Goal: Information Seeking & Learning: Check status

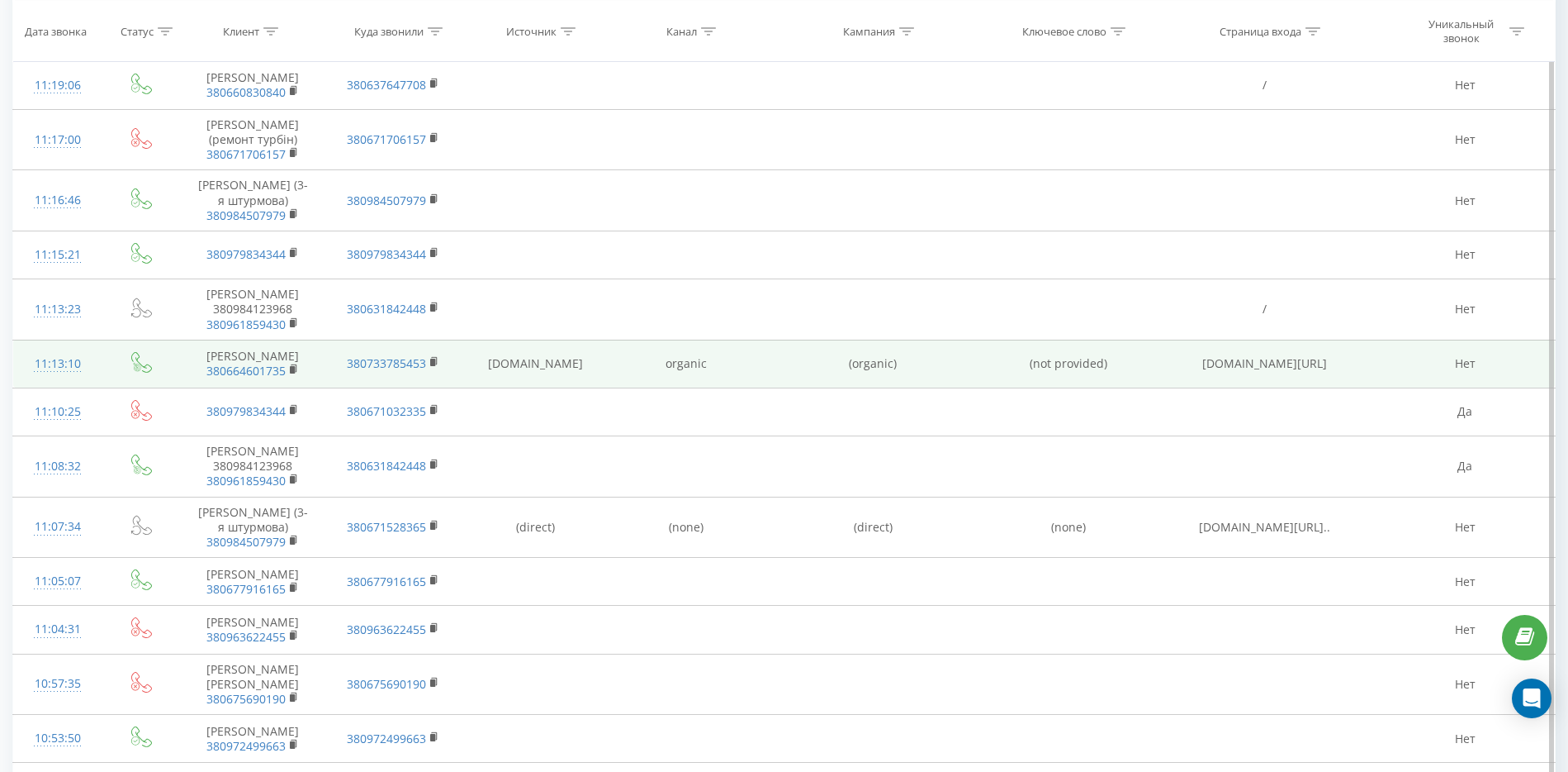
scroll to position [677, 0]
click at [293, 377] on icon at bounding box center [295, 371] width 9 height 11
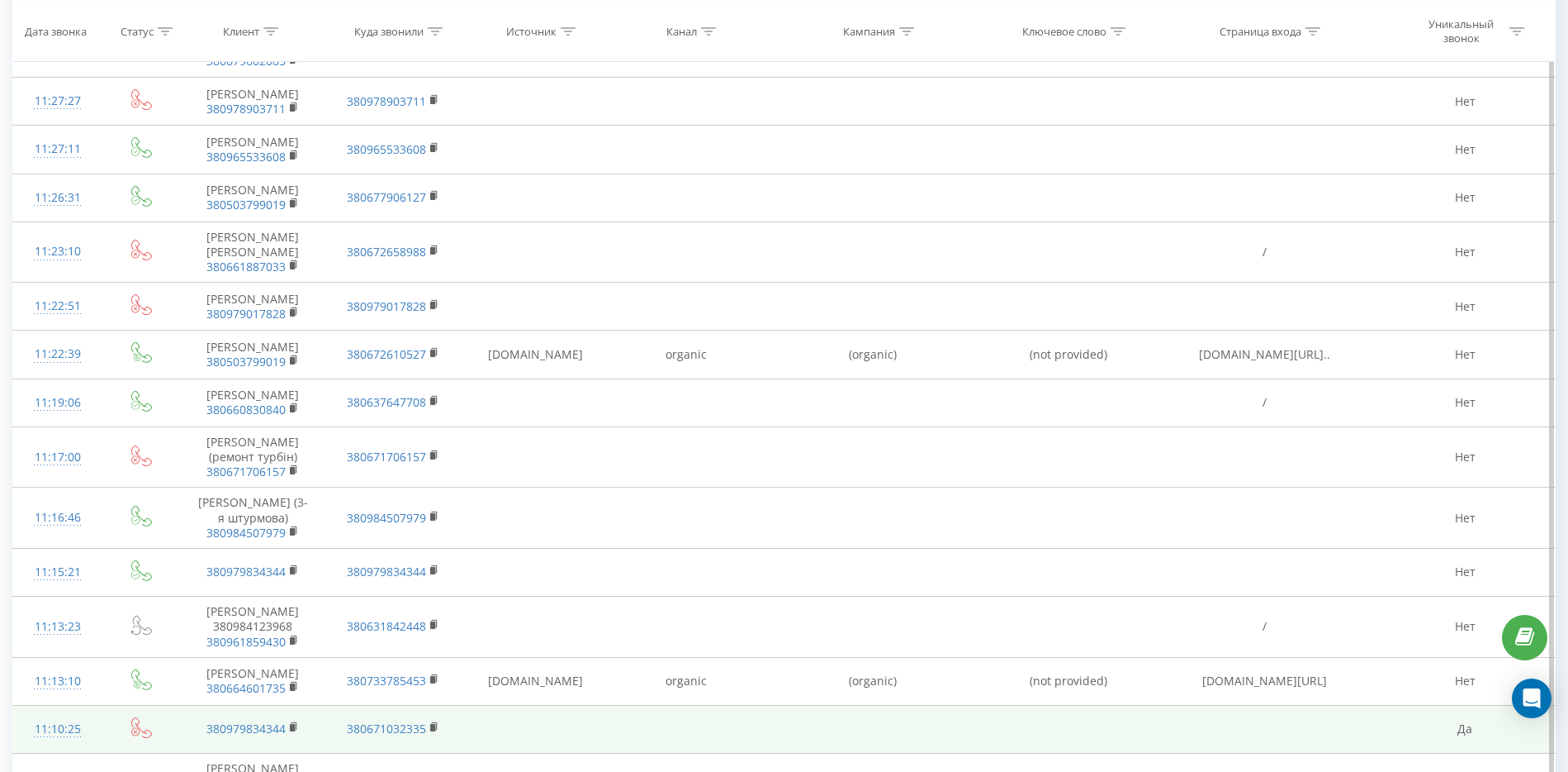
scroll to position [264, 0]
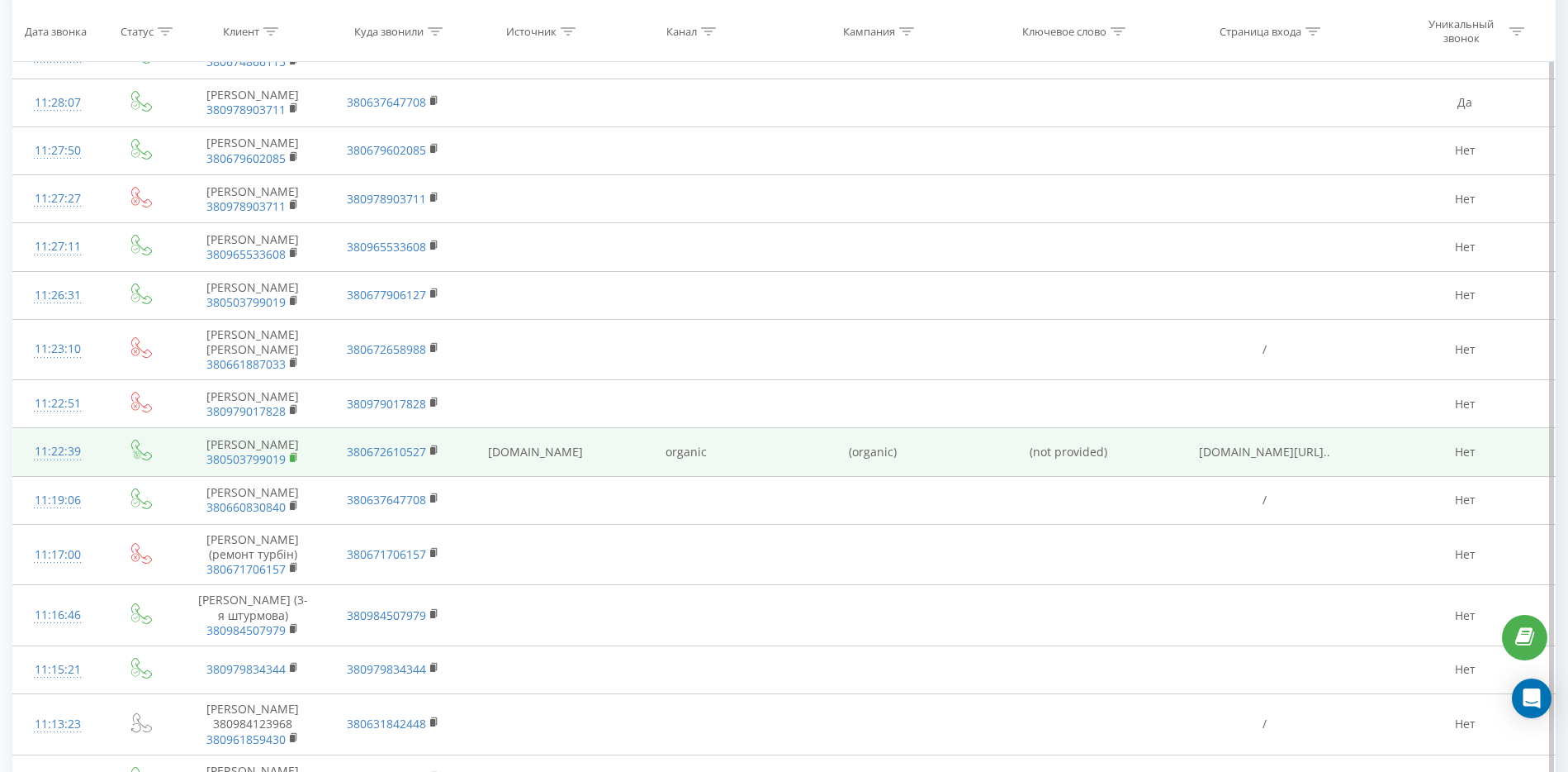
click at [289, 467] on span "380503799019" at bounding box center [253, 459] width 112 height 15
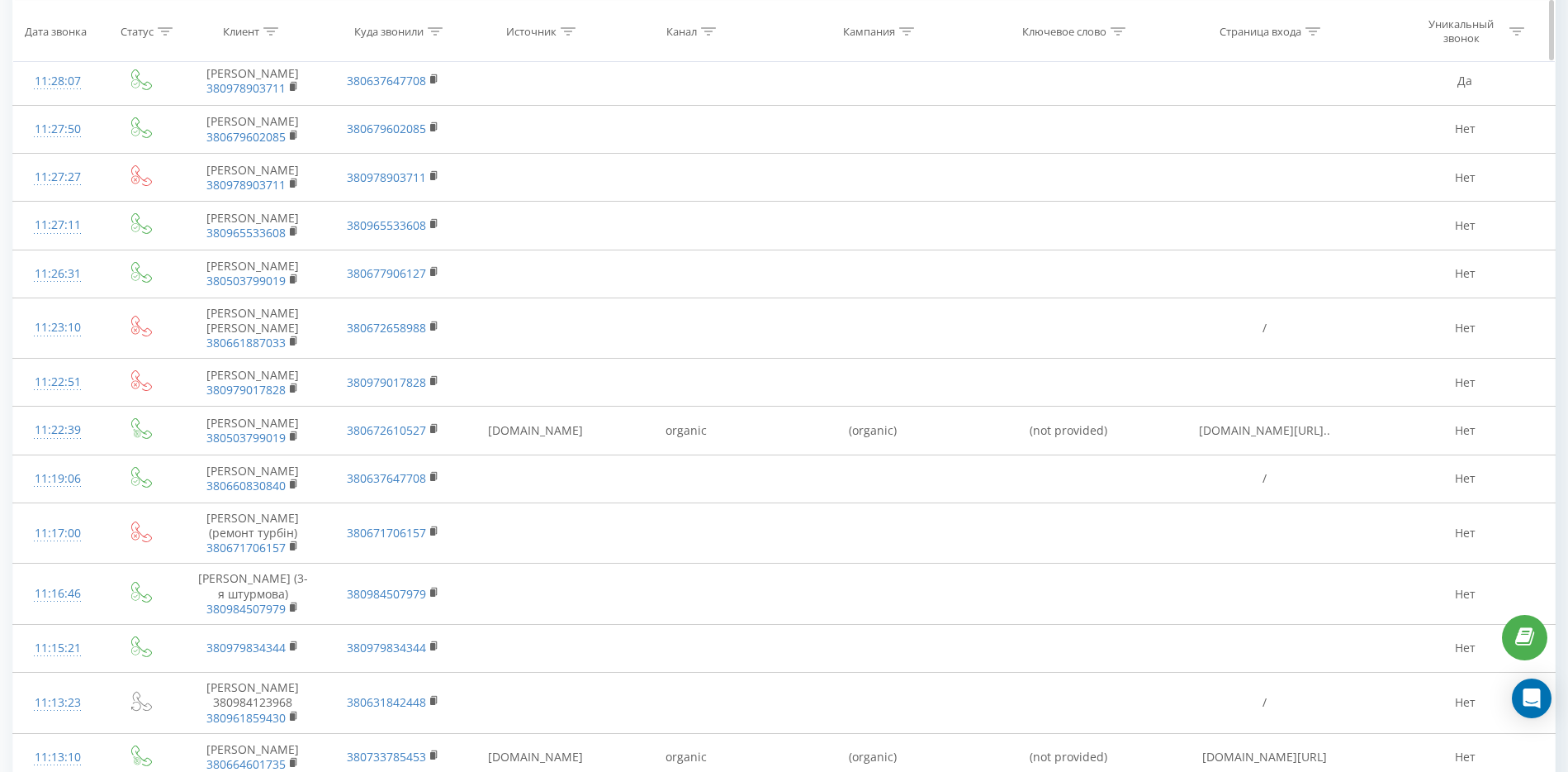
scroll to position [413, 0]
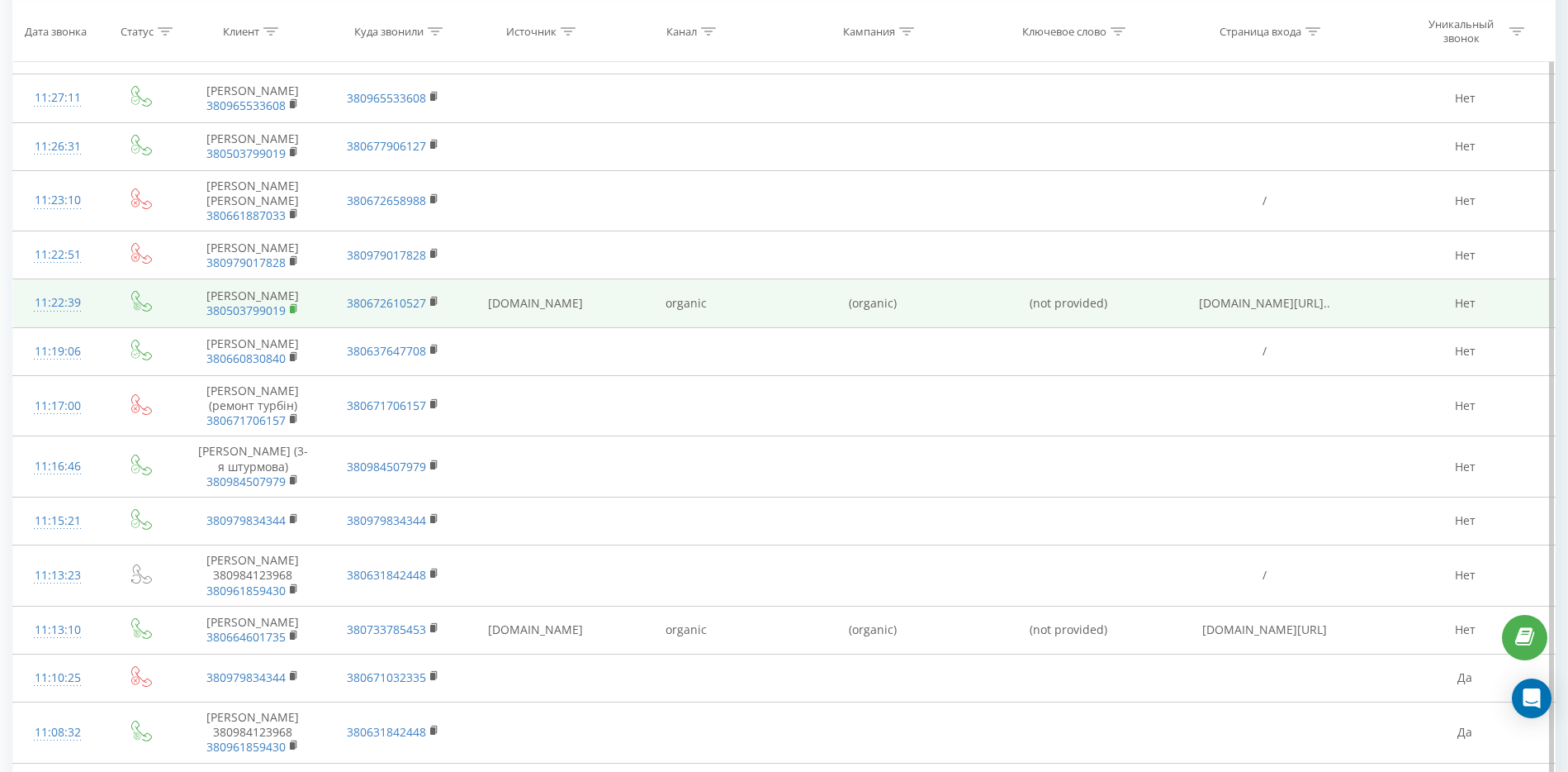
click at [294, 313] on rect at bounding box center [292, 310] width 5 height 7
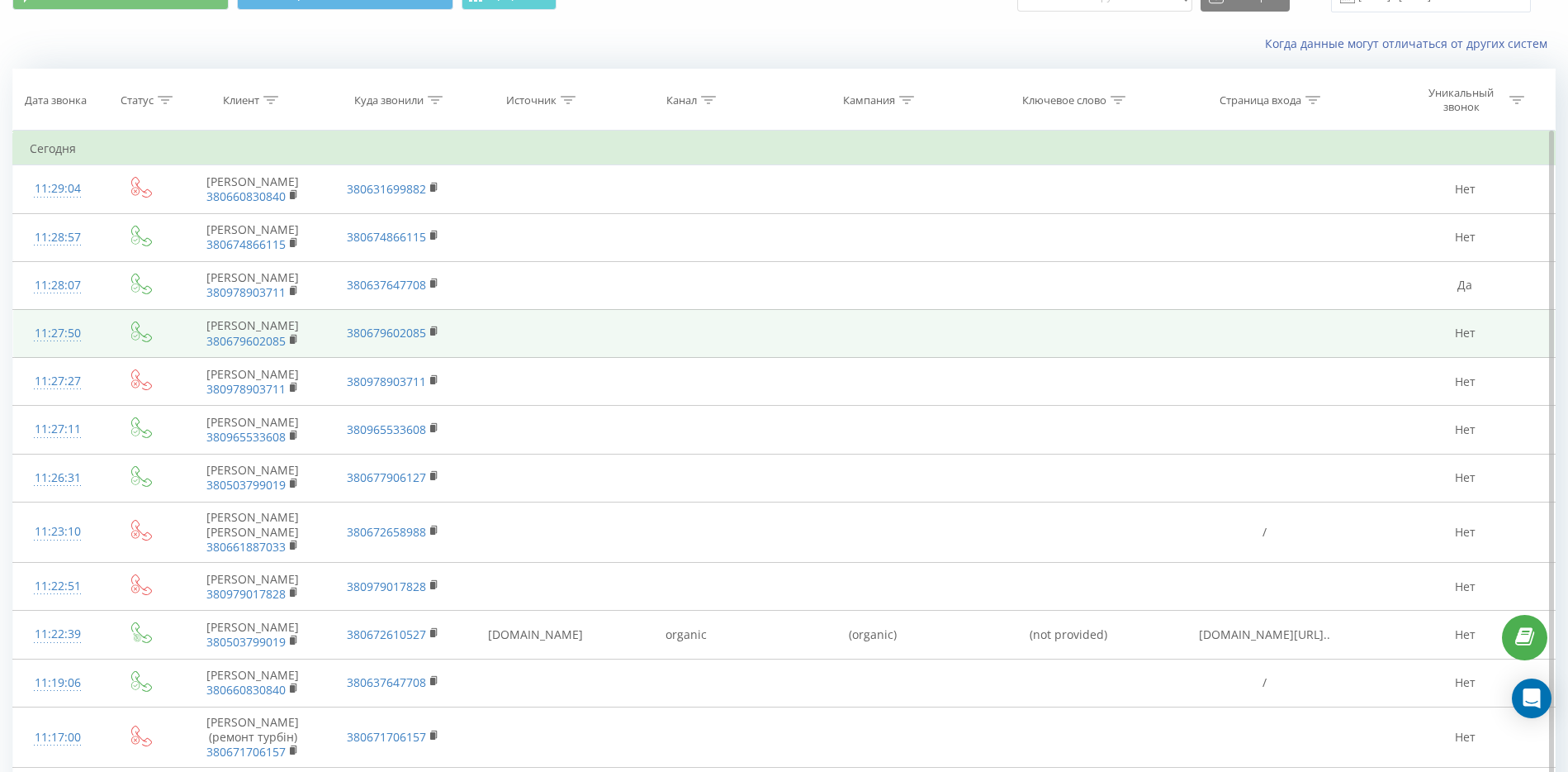
scroll to position [0, 0]
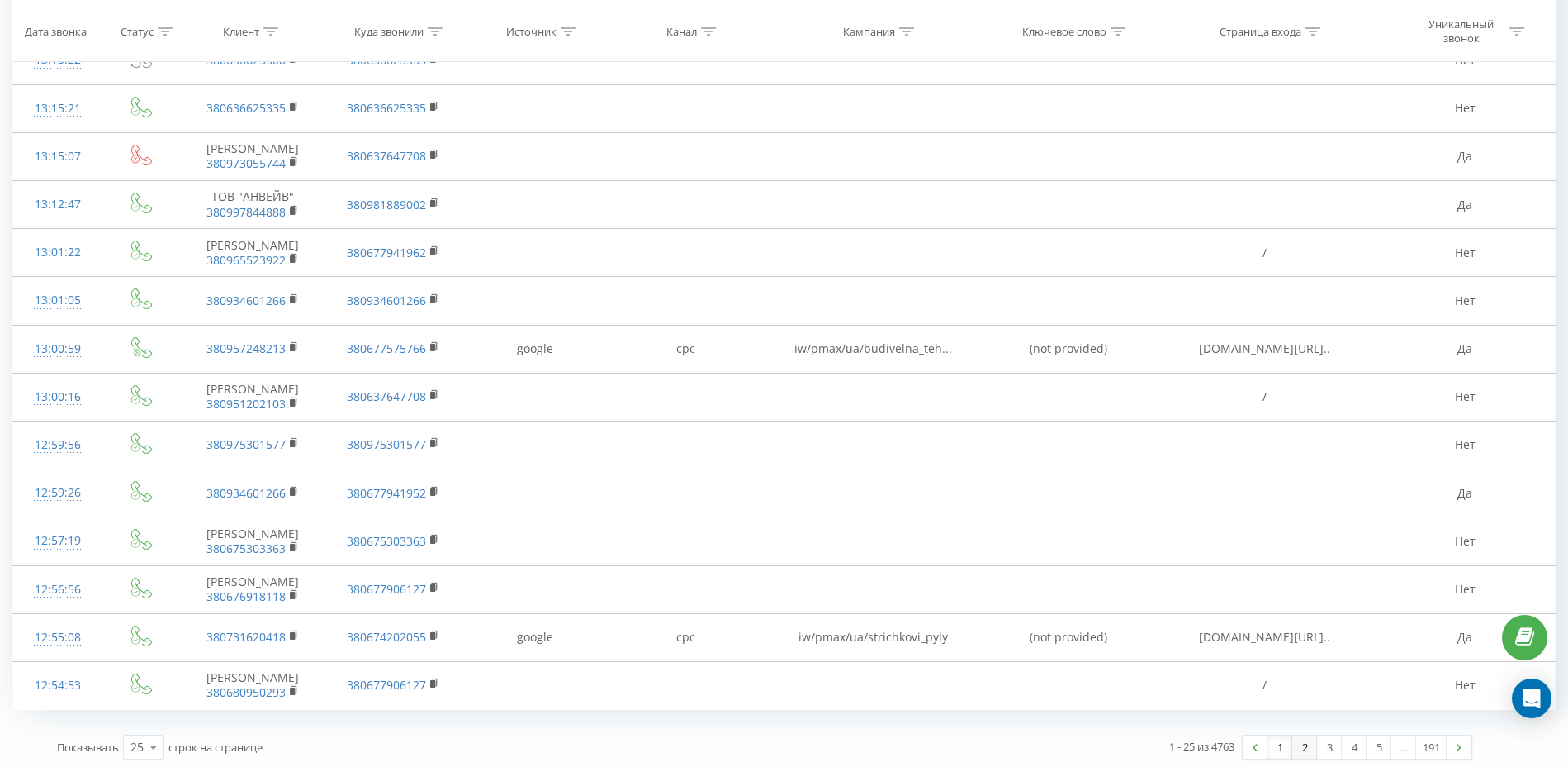
click at [1297, 744] on link "2" at bounding box center [1305, 747] width 24 height 23
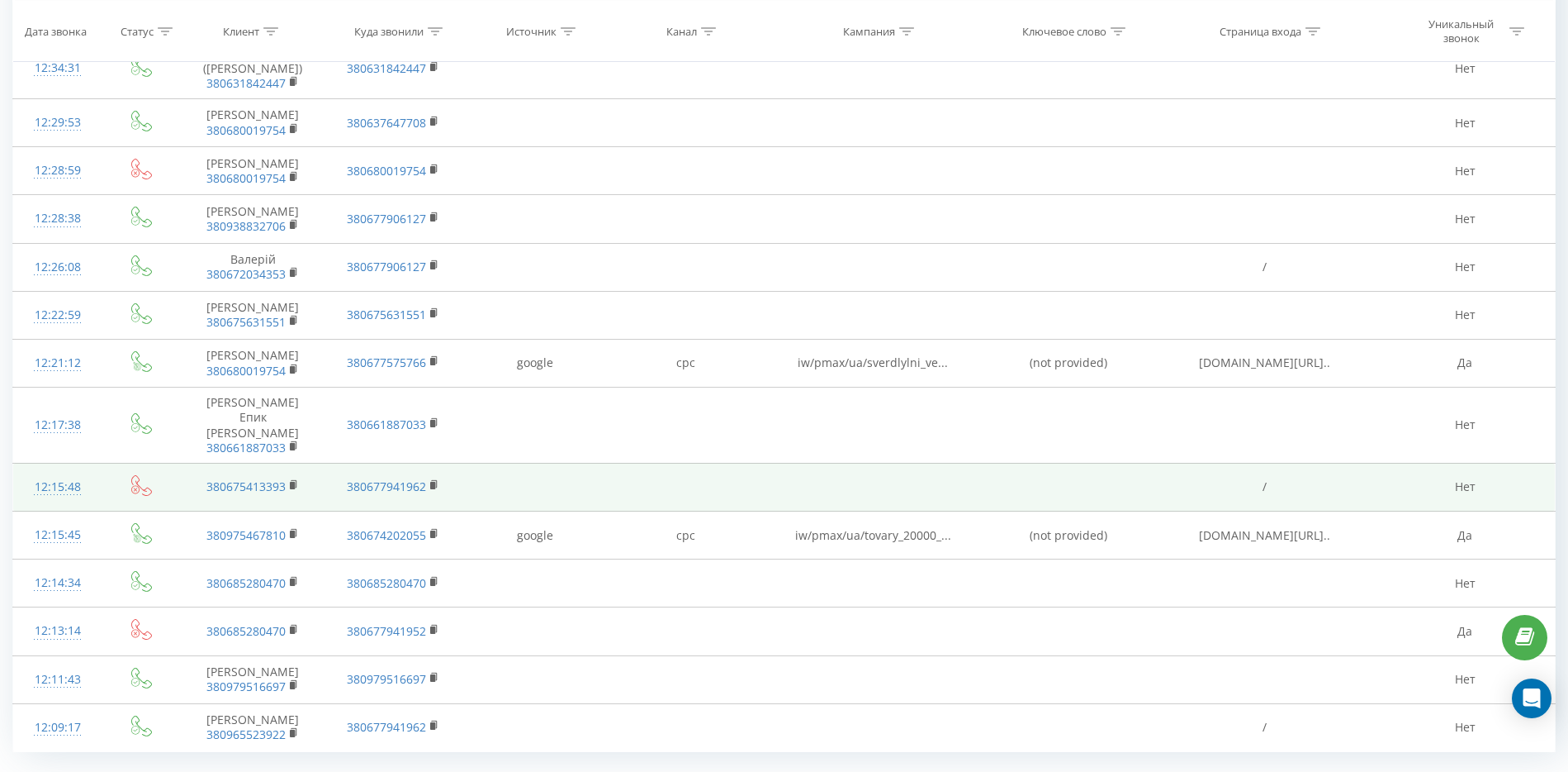
scroll to position [751, 0]
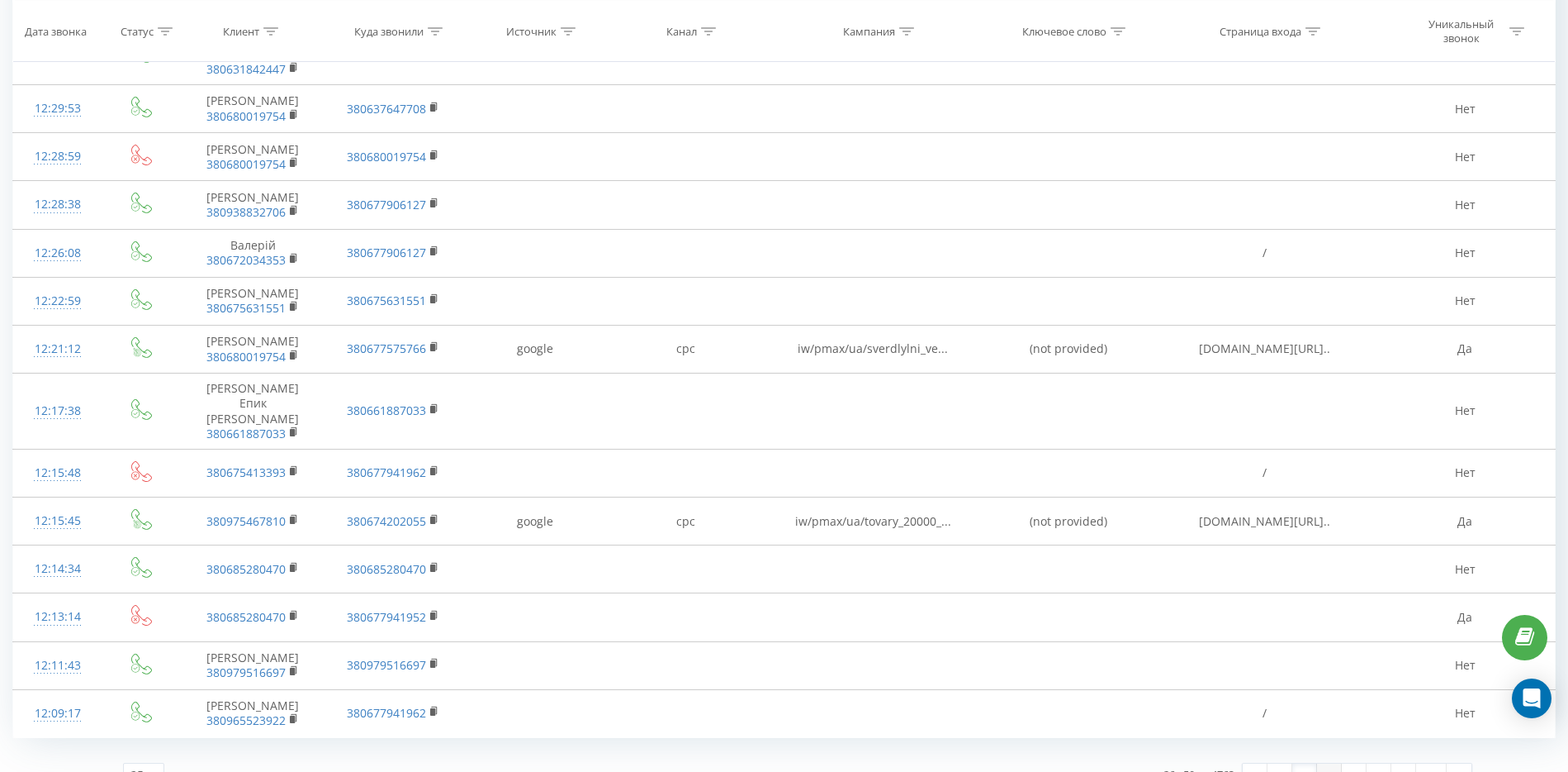
click at [1329, 764] on link "3" at bounding box center [1329, 775] width 24 height 23
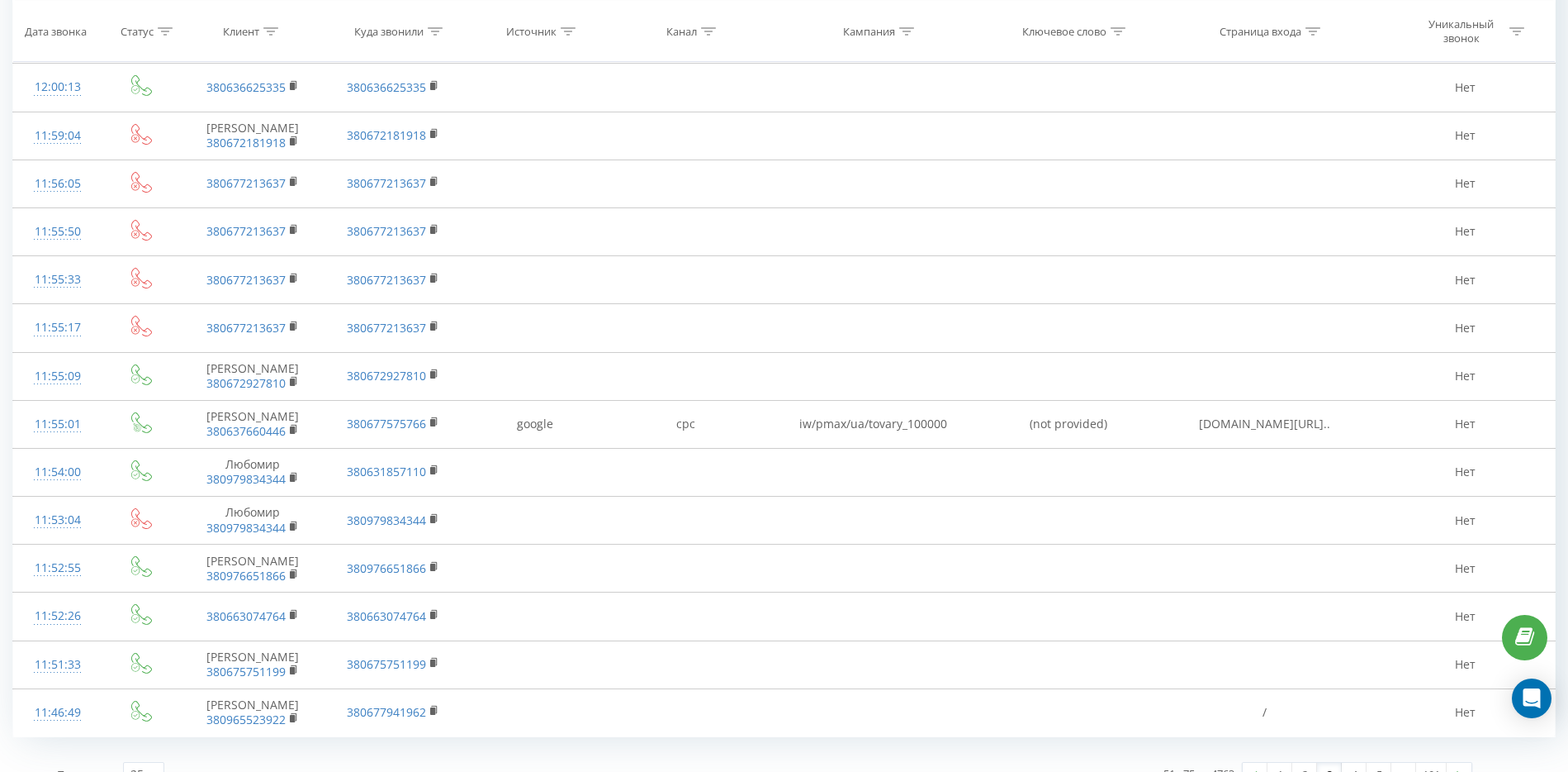
scroll to position [765, 0]
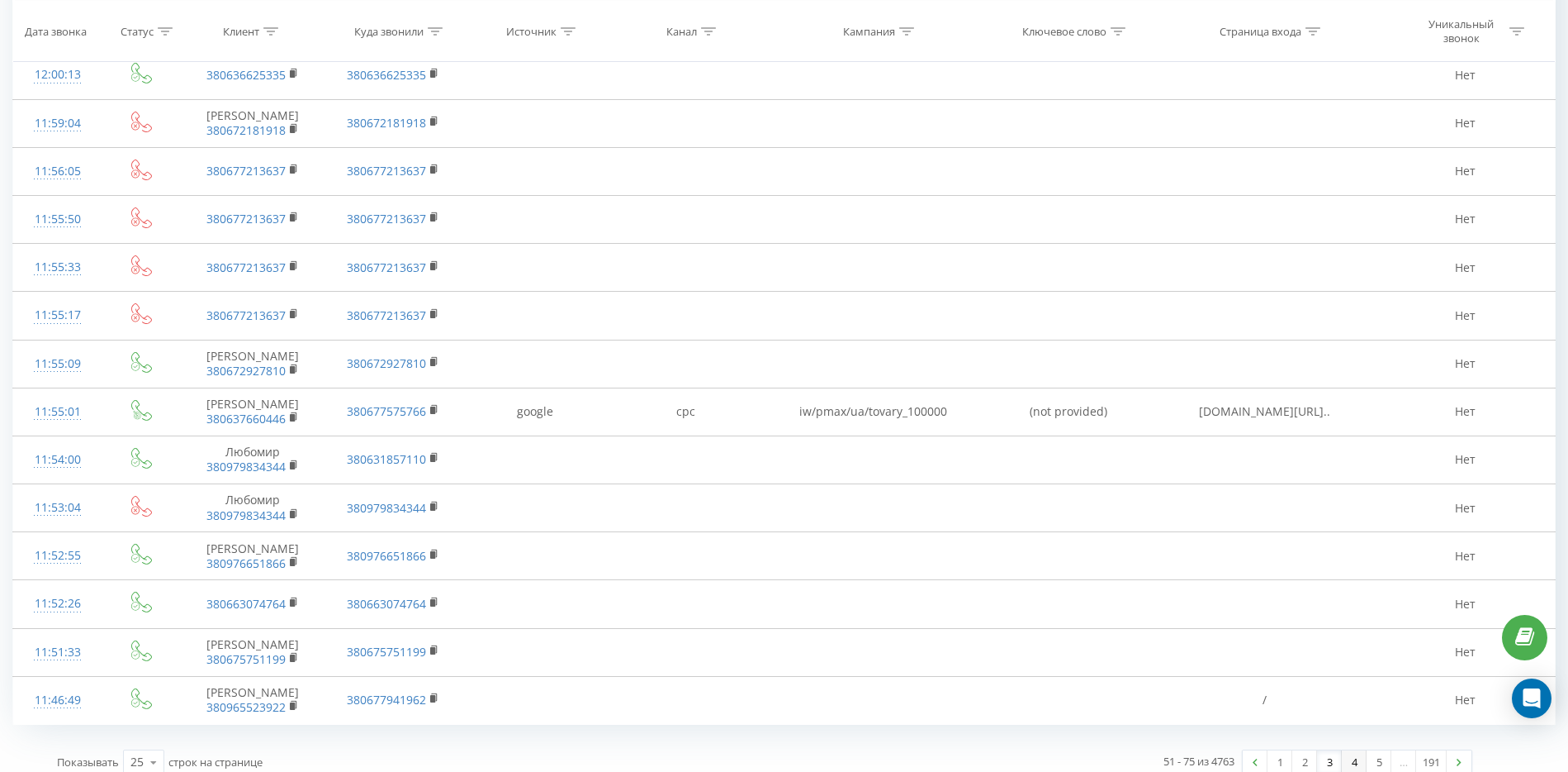
click at [1357, 750] on link "4" at bounding box center [1354, 762] width 24 height 23
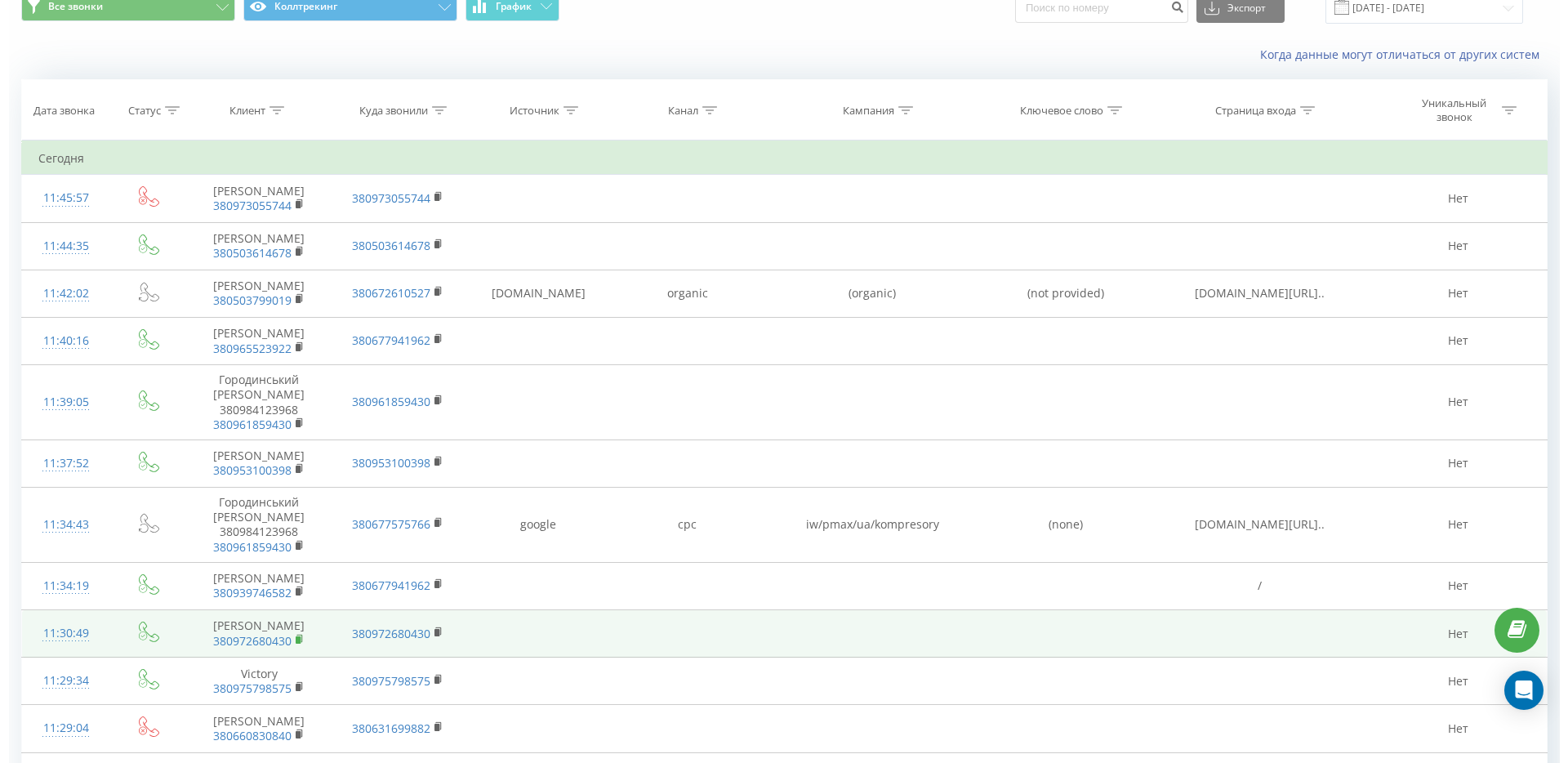
scroll to position [102, 0]
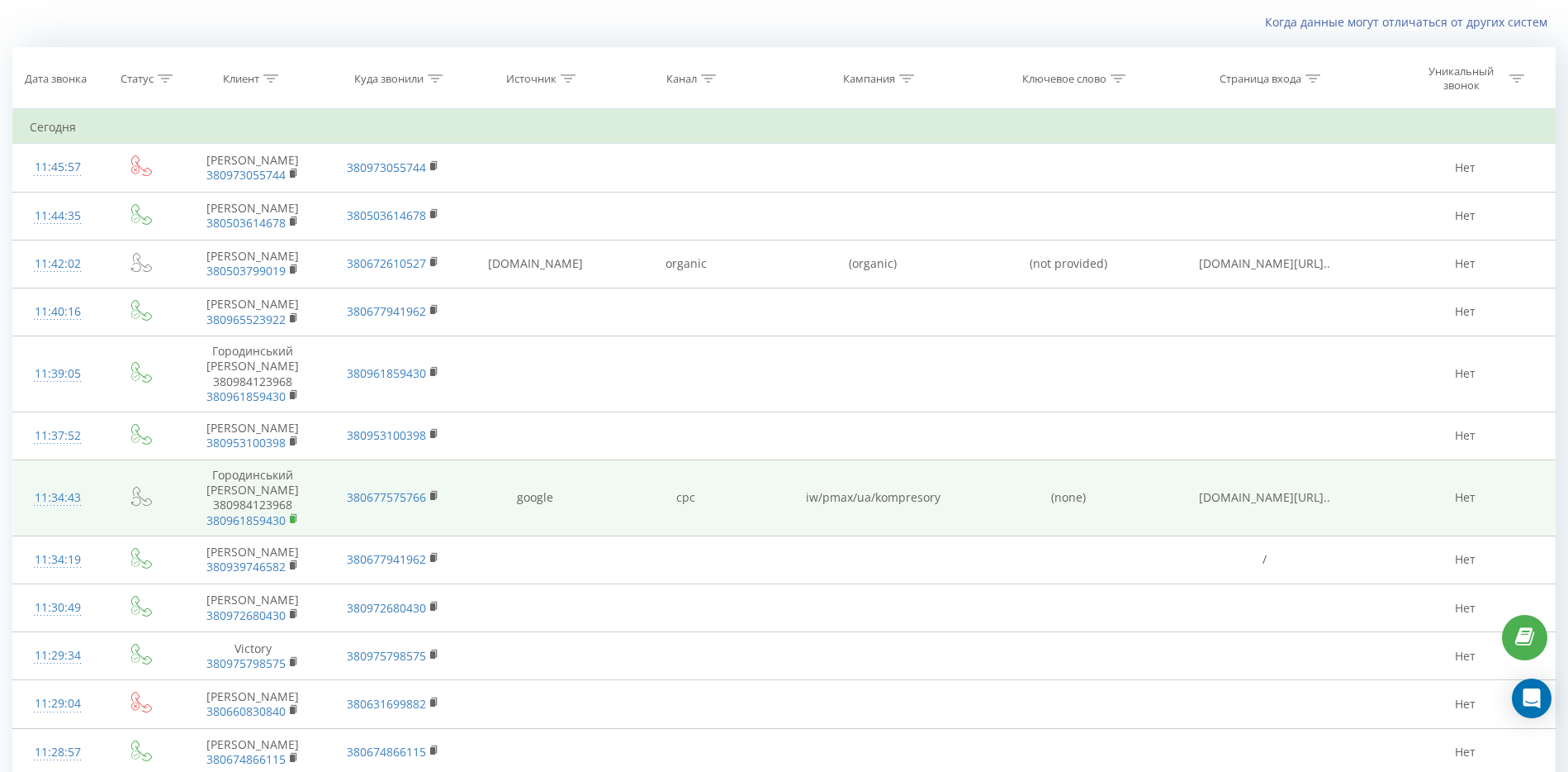
click at [292, 521] on icon at bounding box center [295, 517] width 6 height 7
click at [245, 503] on td "Городинський Віталій Тернопіль 380984123968 380961859430" at bounding box center [252, 498] width 145 height 76
click at [258, 488] on td "Городинський Віталій Тернопіль 380984123968 380961859430" at bounding box center [252, 498] width 145 height 76
click at [42, 503] on div "11:34:43" at bounding box center [58, 498] width 56 height 32
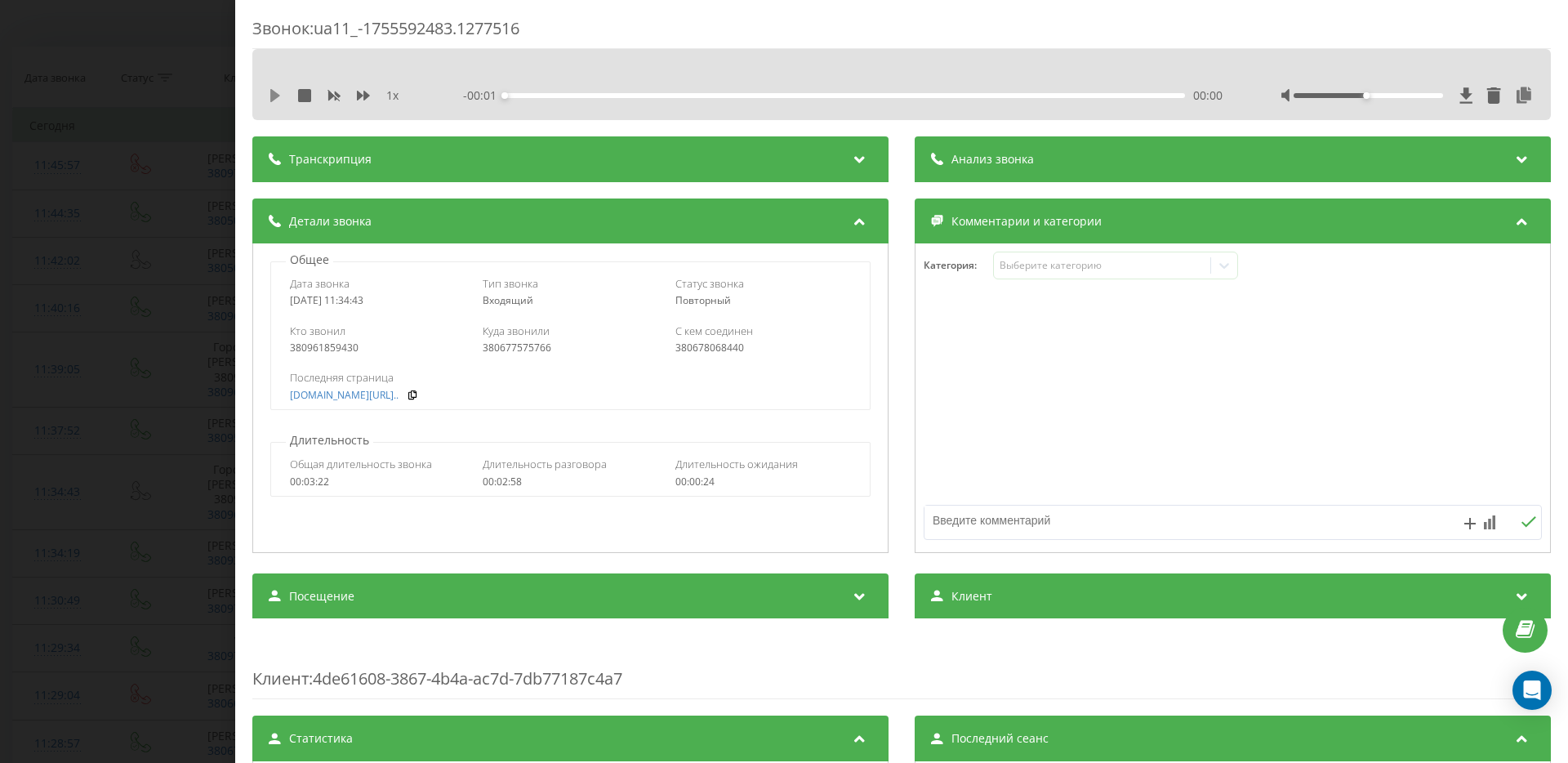
click at [272, 95] on icon at bounding box center [275, 95] width 10 height 13
click at [272, 95] on icon at bounding box center [272, 95] width 4 height 13
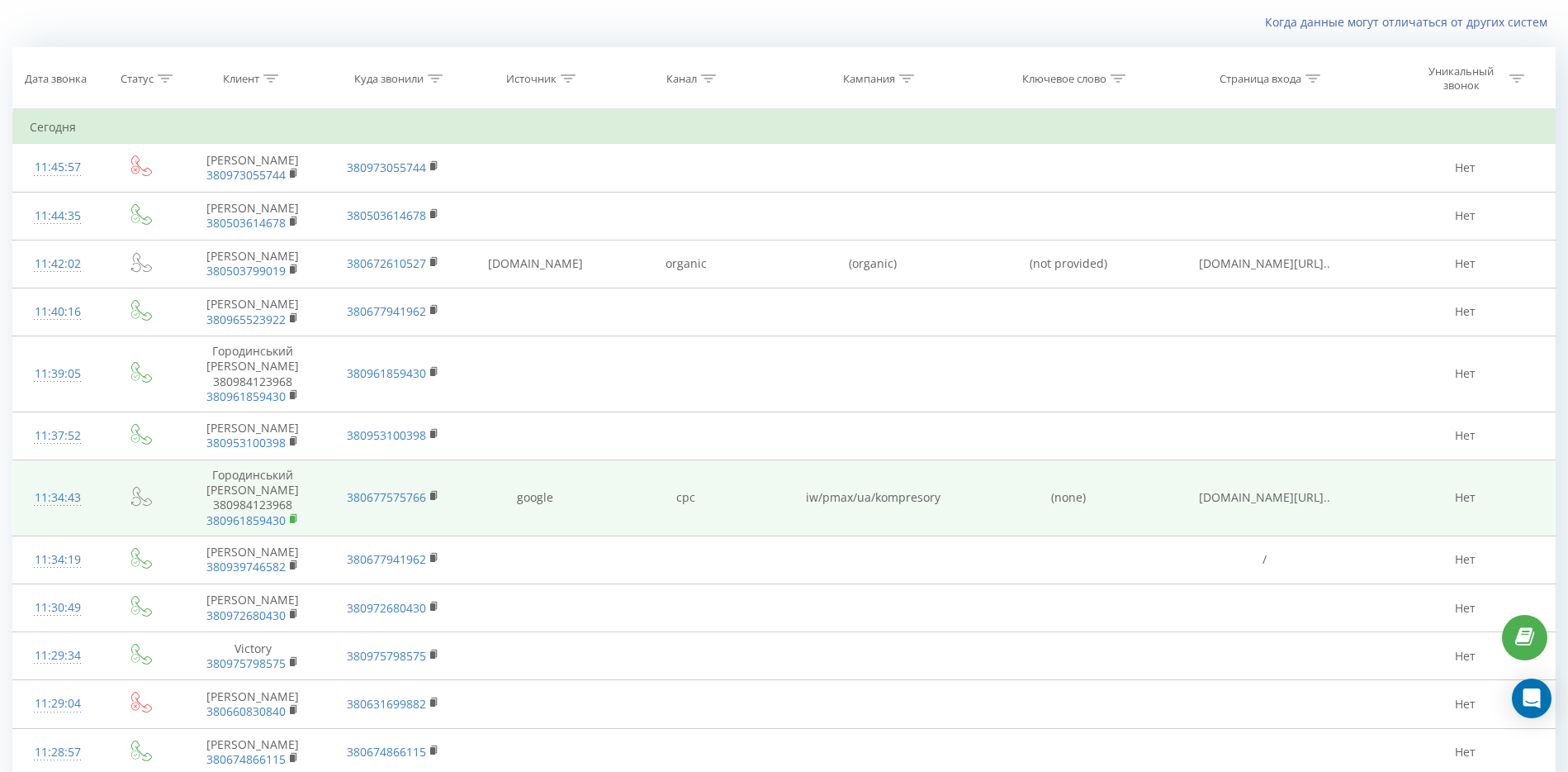
click at [294, 523] on rect at bounding box center [292, 519] width 5 height 7
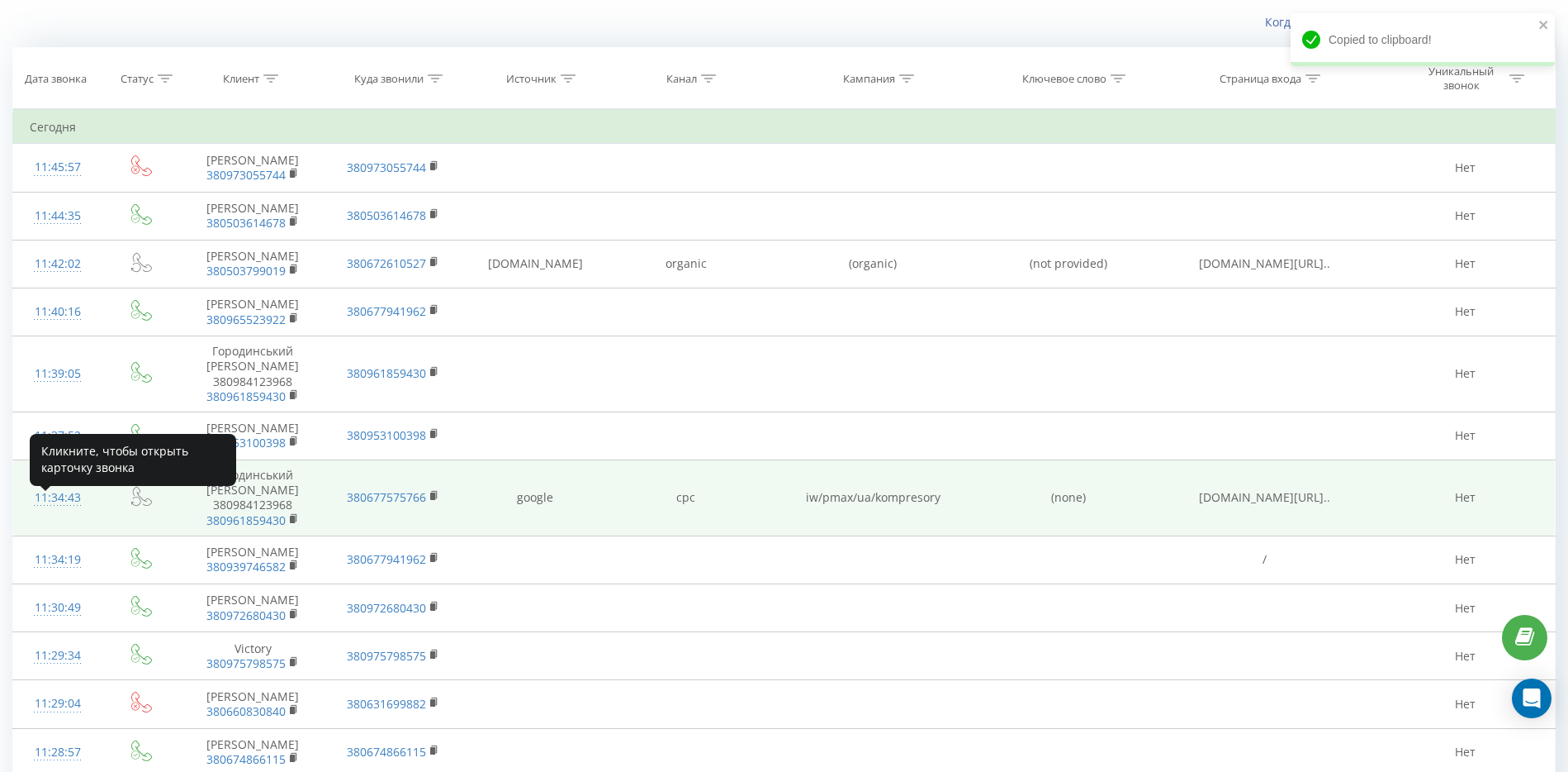
click at [53, 511] on div "11:34:43" at bounding box center [58, 498] width 56 height 32
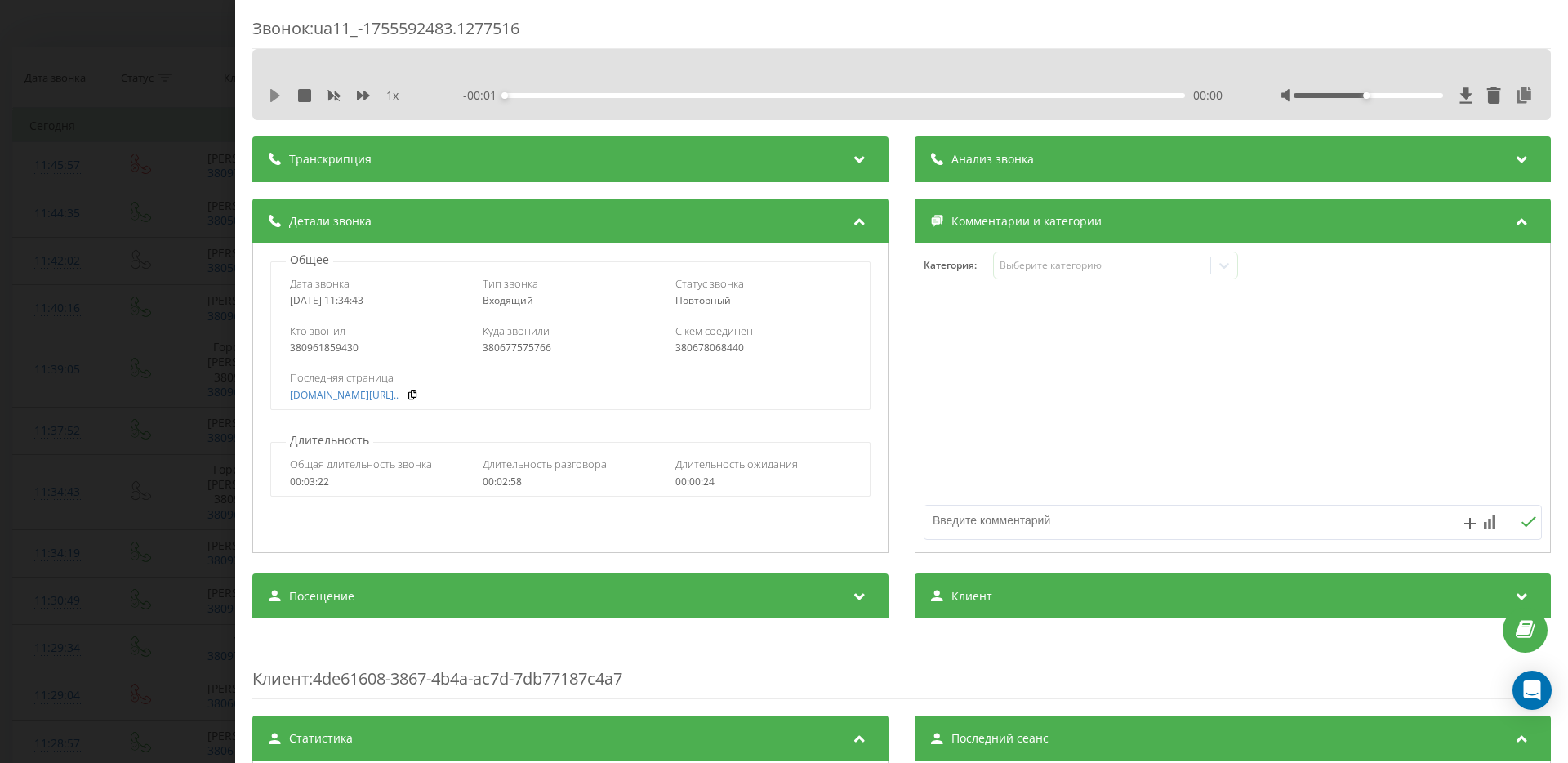
click at [277, 92] on icon at bounding box center [275, 95] width 13 height 13
drag, startPoint x: 526, startPoint y: 91, endPoint x: 684, endPoint y: 93, distance: 158.0
click at [684, 93] on div "- 02:50 00:08 00:08" at bounding box center [843, 95] width 759 height 17
drag, startPoint x: 1353, startPoint y: 93, endPoint x: 1389, endPoint y: 110, distance: 39.8
click at [1398, 101] on div at bounding box center [1408, 95] width 253 height 17
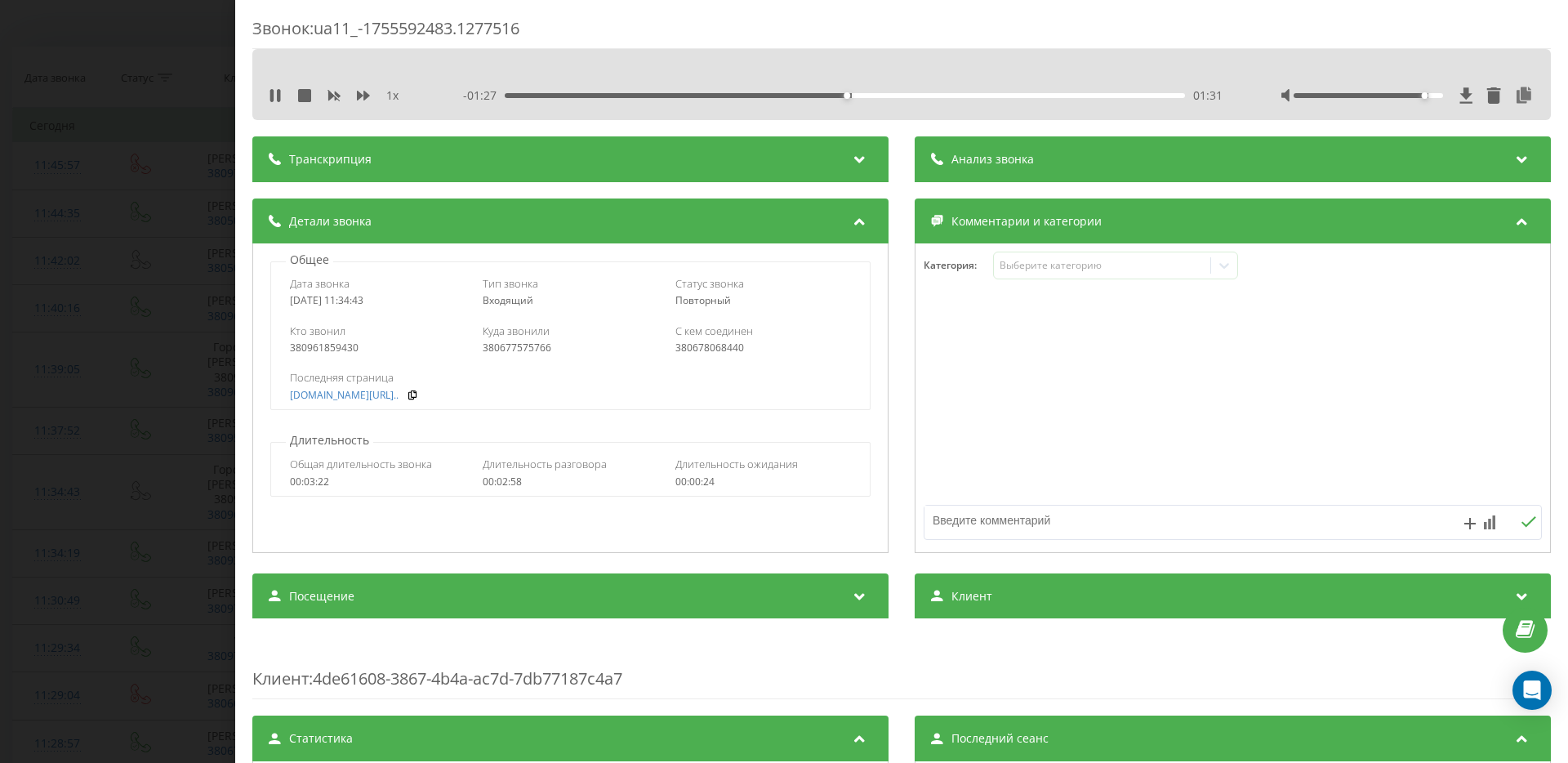
drag, startPoint x: 1397, startPoint y: 96, endPoint x: 1416, endPoint y: 96, distance: 19.0
click at [1416, 96] on div at bounding box center [1368, 95] width 150 height 5
click at [270, 96] on icon at bounding box center [272, 95] width 4 height 13
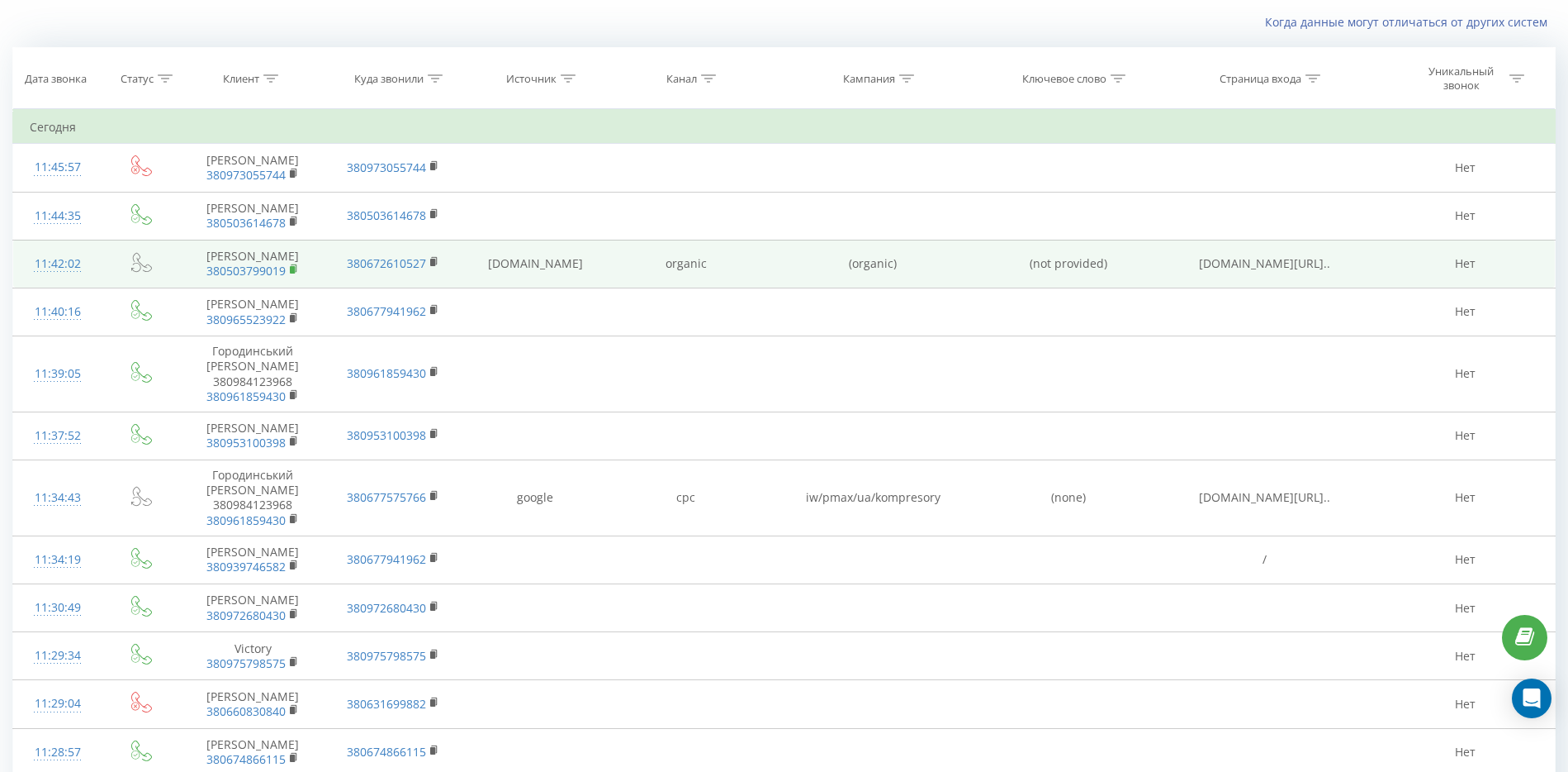
click at [289, 278] on span "380503799019" at bounding box center [253, 271] width 112 height 15
click at [299, 278] on span "380503799019" at bounding box center [253, 271] width 112 height 15
click at [292, 273] on rect at bounding box center [292, 269] width 5 height 7
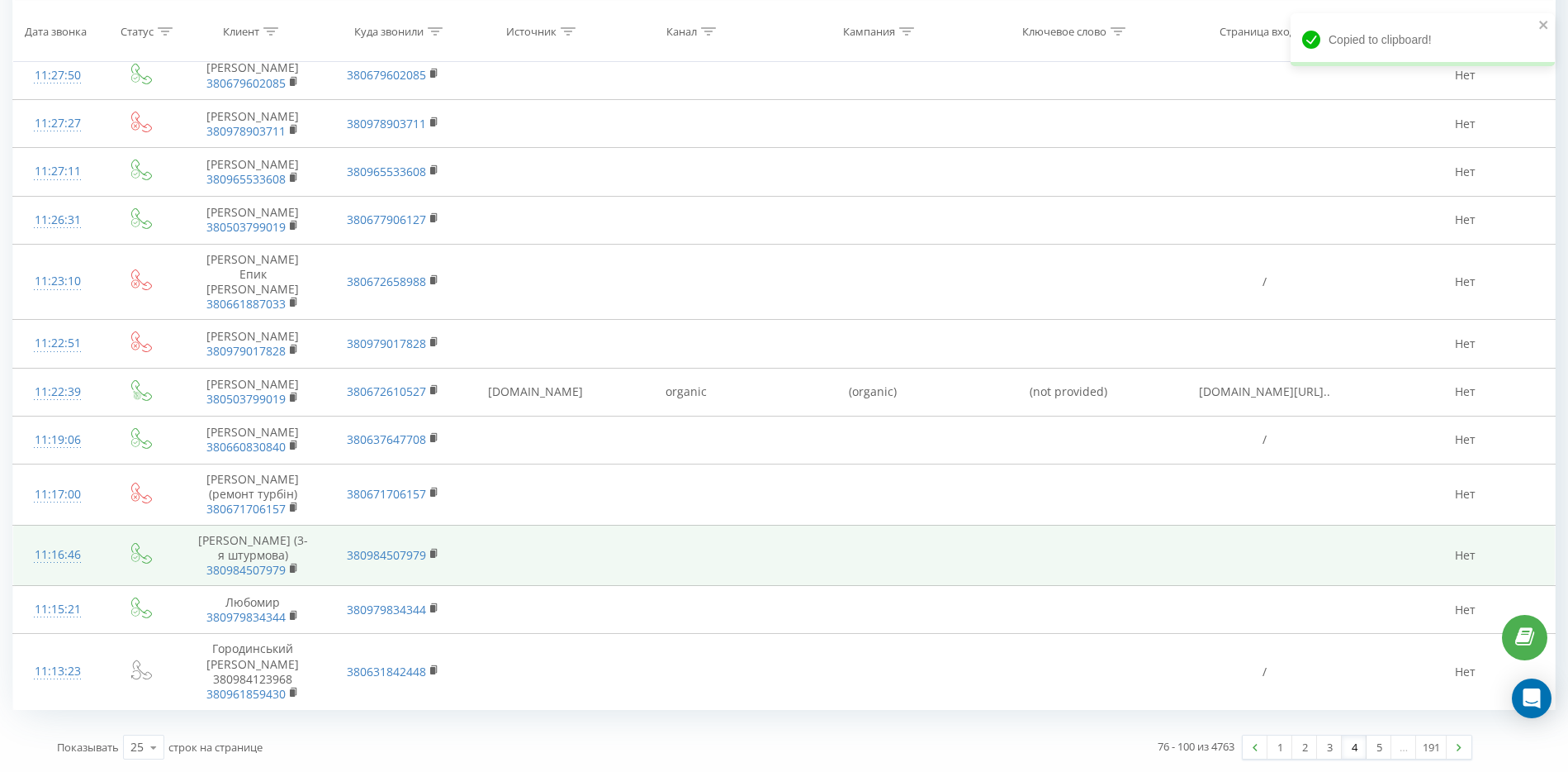
scroll to position [911, 0]
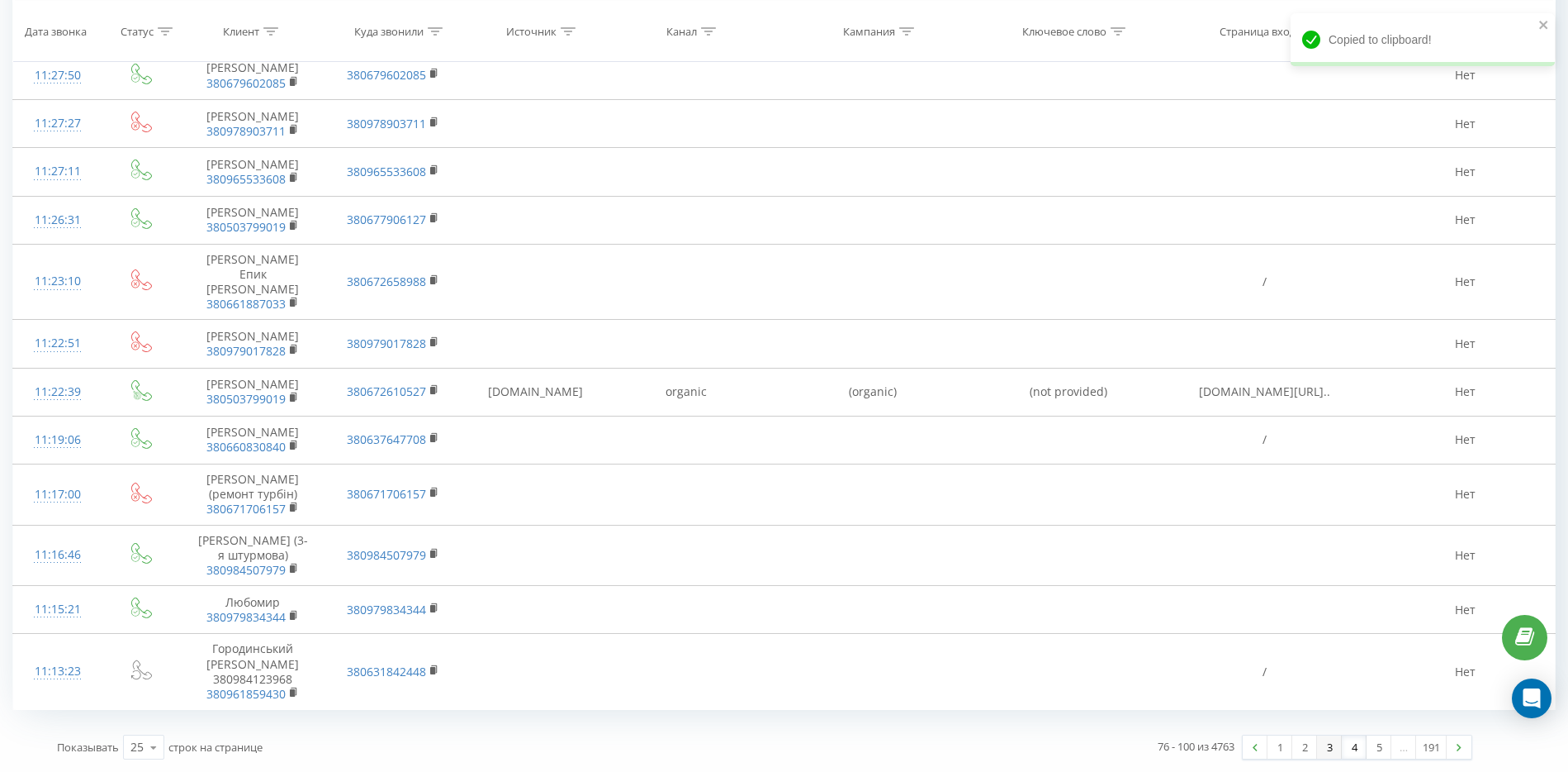
click at [1328, 741] on link "3" at bounding box center [1329, 747] width 24 height 23
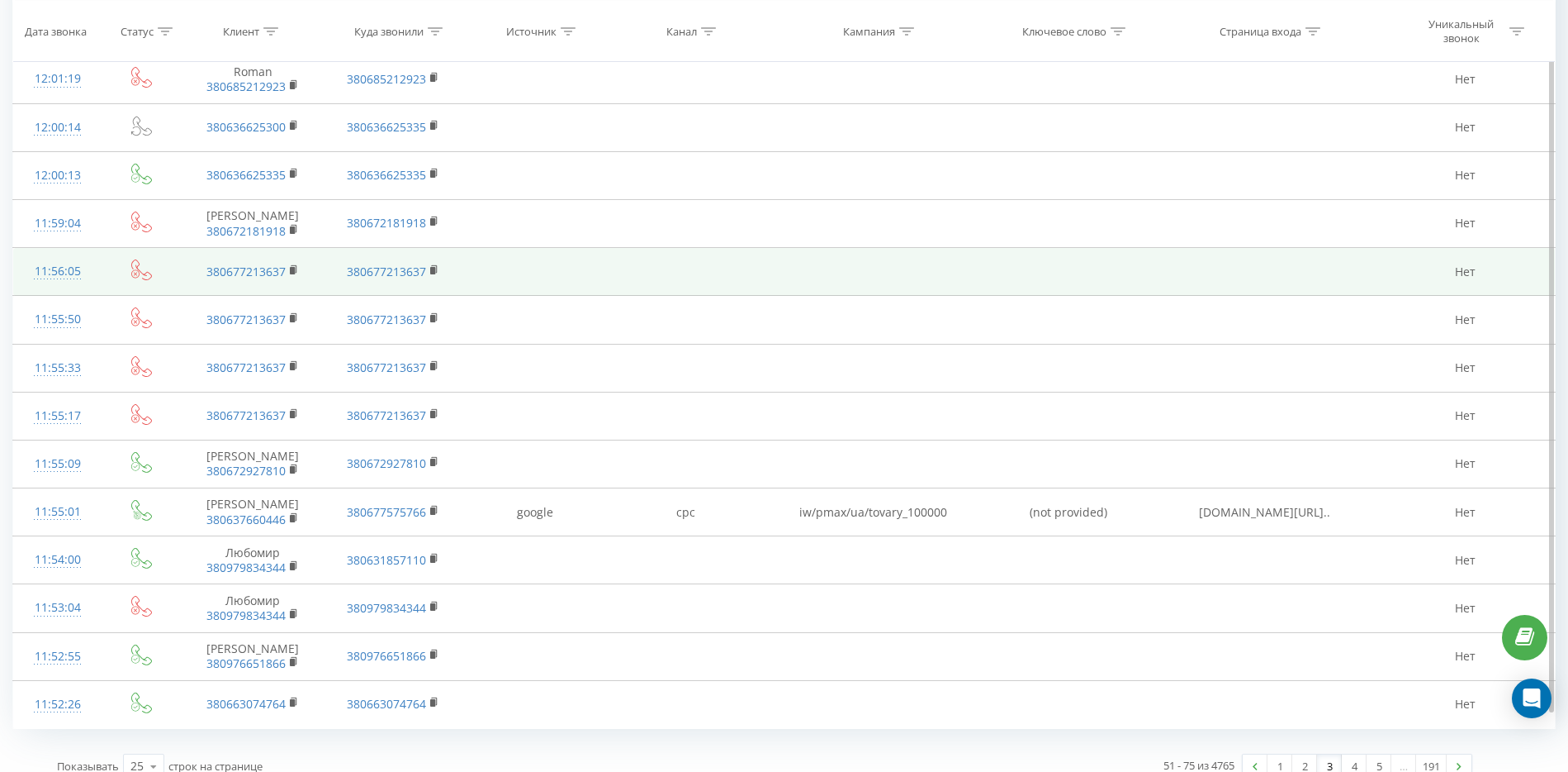
scroll to position [765, 0]
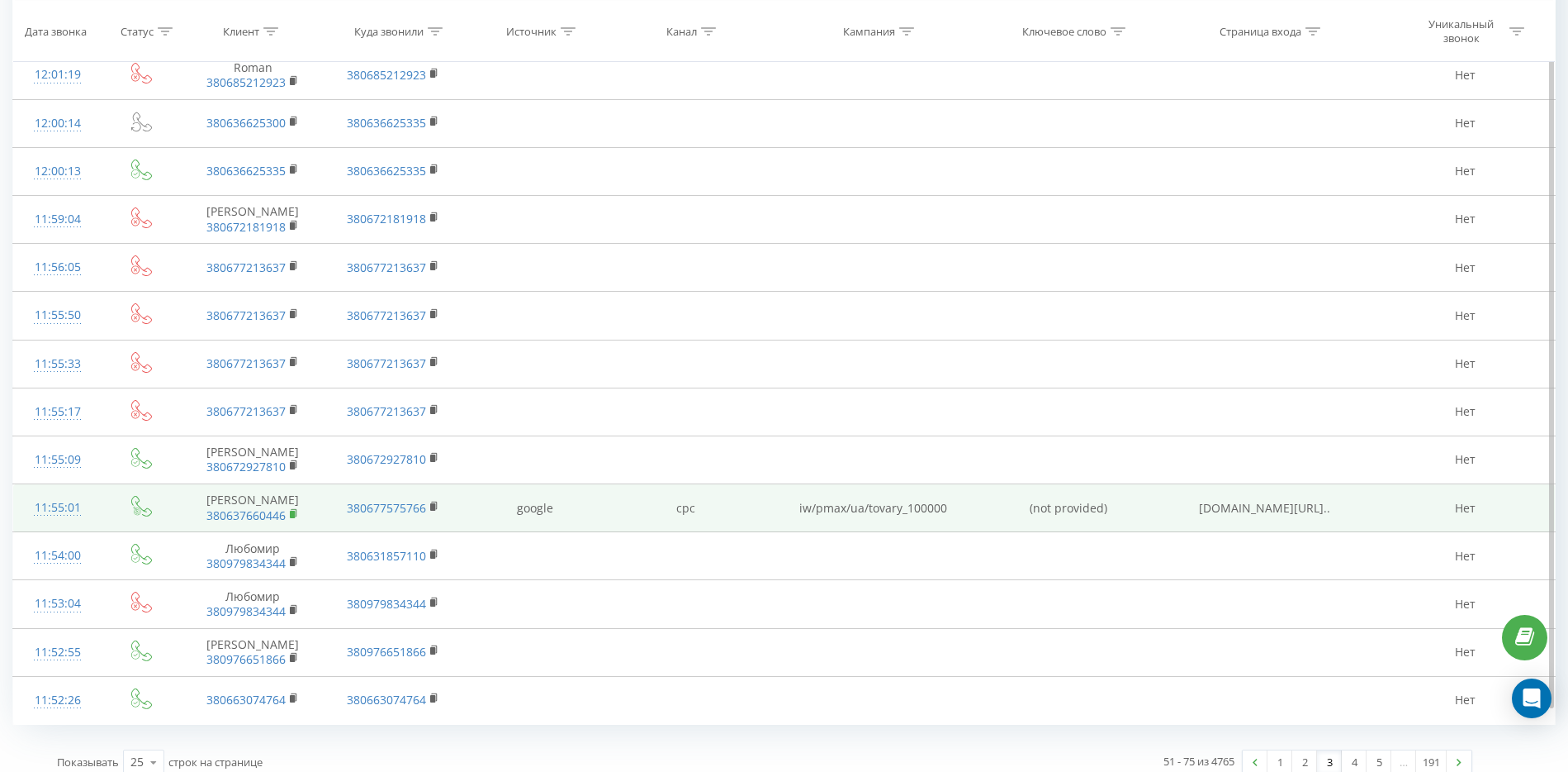
click at [295, 508] on icon at bounding box center [295, 514] width 9 height 11
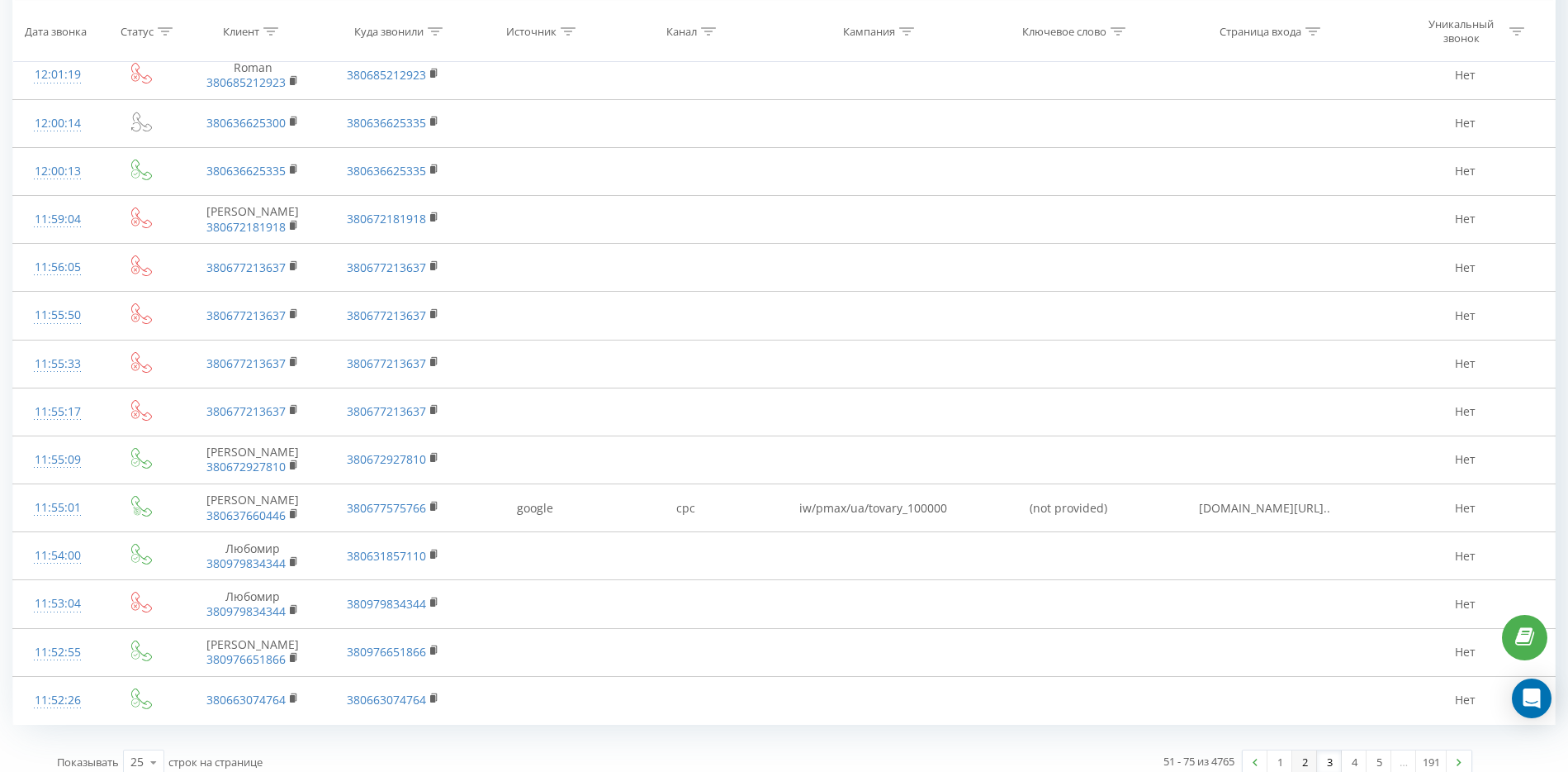
click at [1307, 750] on link "2" at bounding box center [1305, 762] width 24 height 23
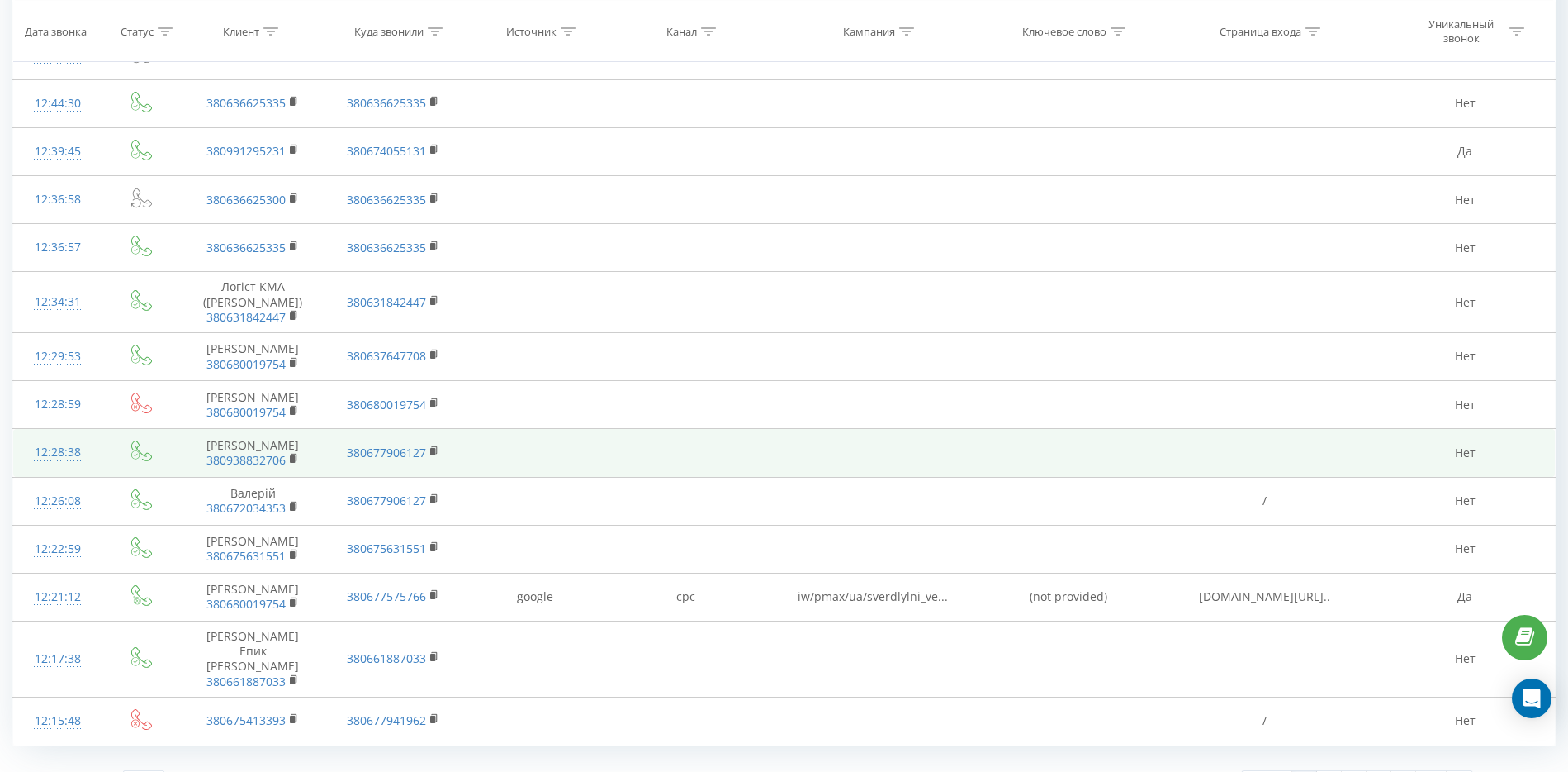
scroll to position [751, 0]
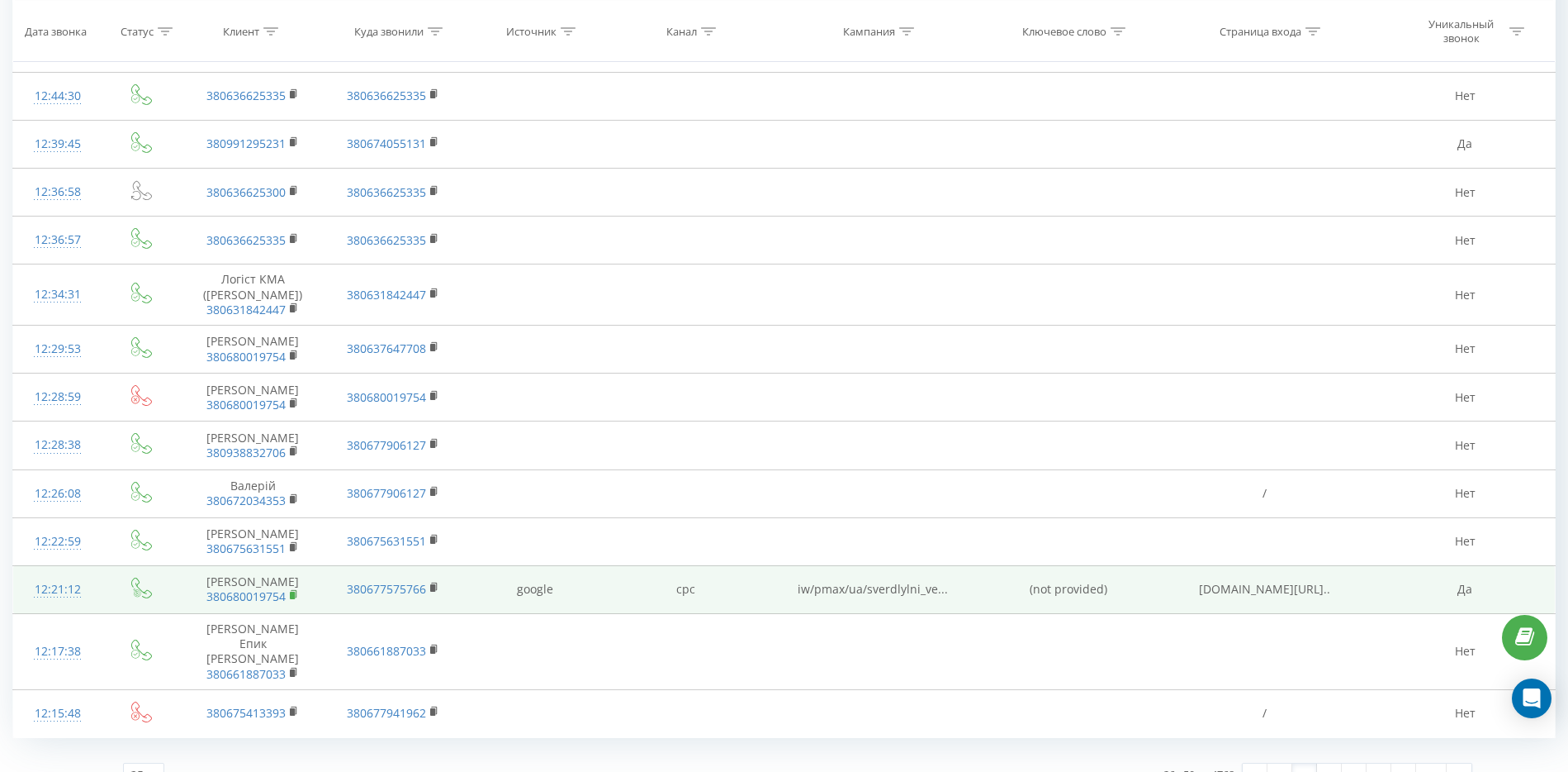
click at [294, 591] on rect at bounding box center [292, 595] width 5 height 7
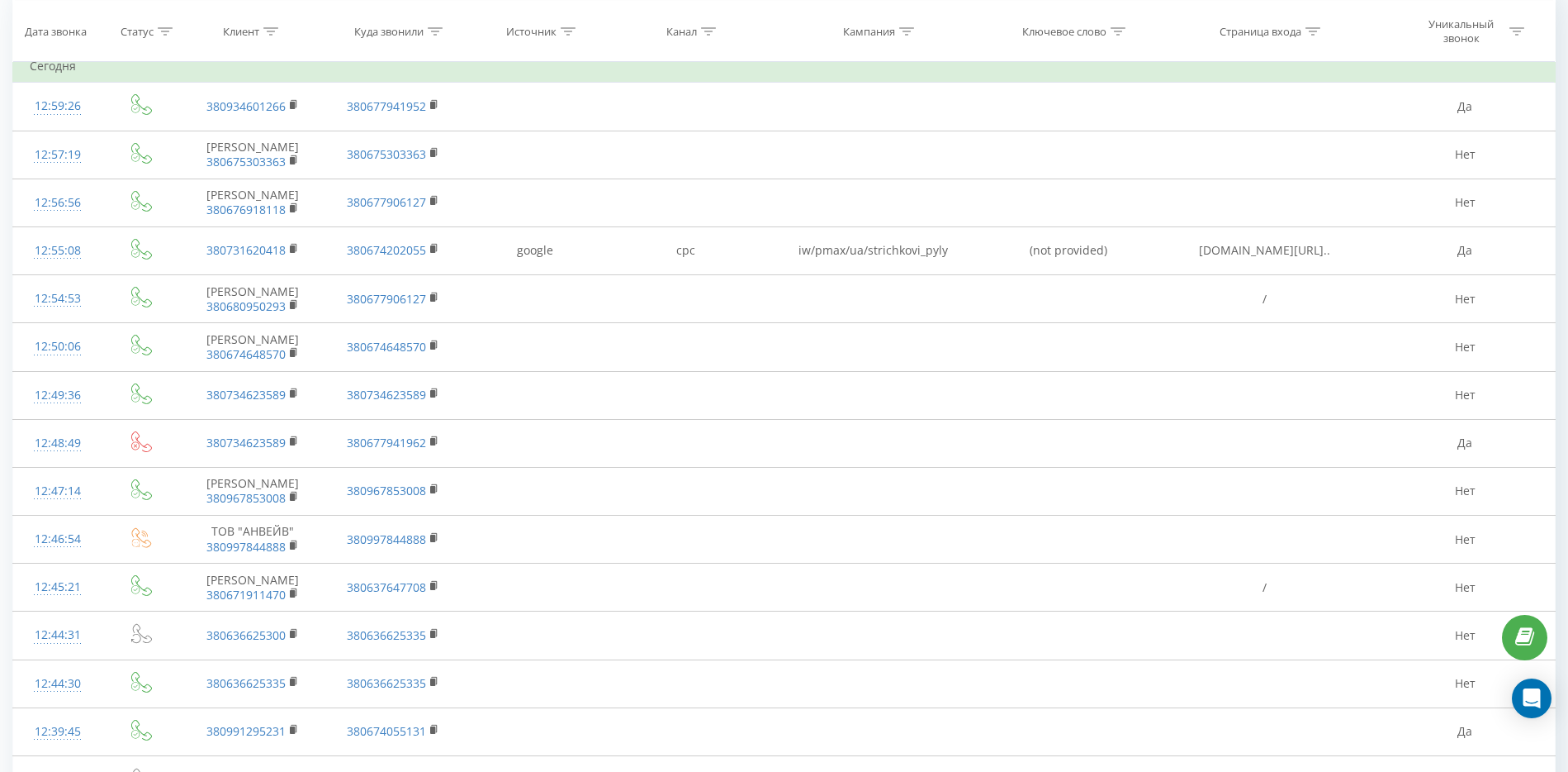
scroll to position [132, 0]
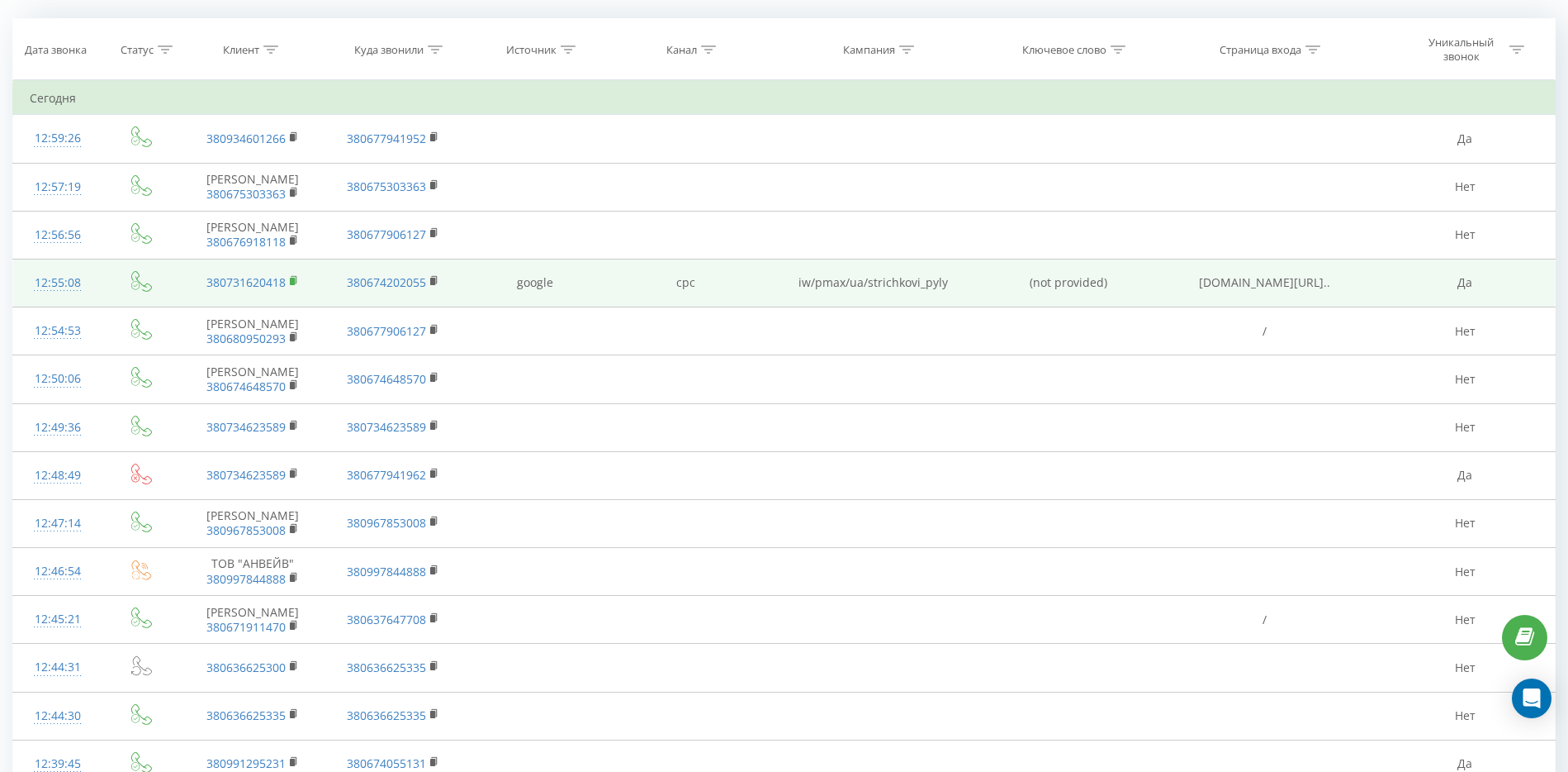
click at [294, 278] on rect at bounding box center [292, 282] width 5 height 7
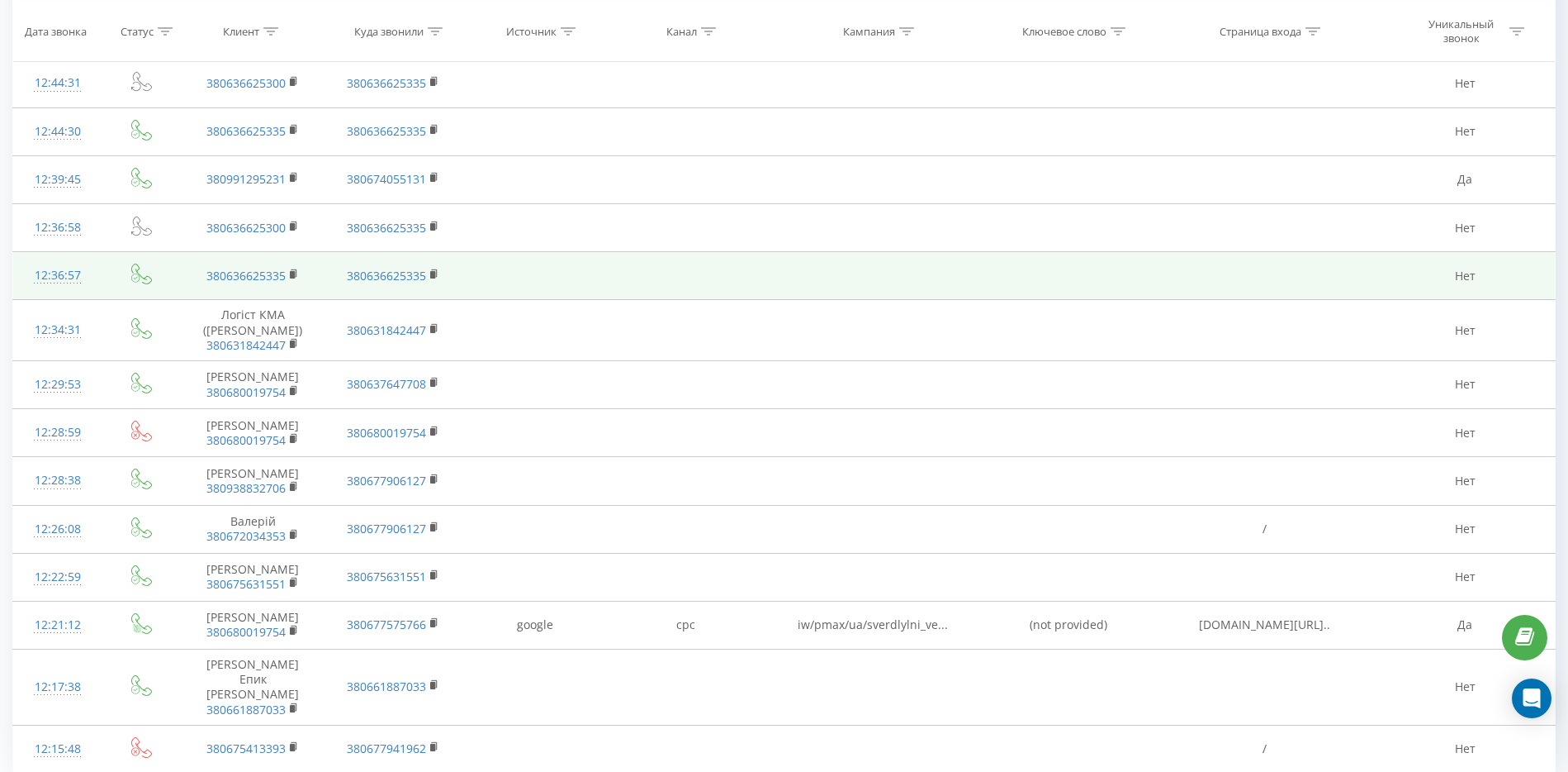
scroll to position [751, 0]
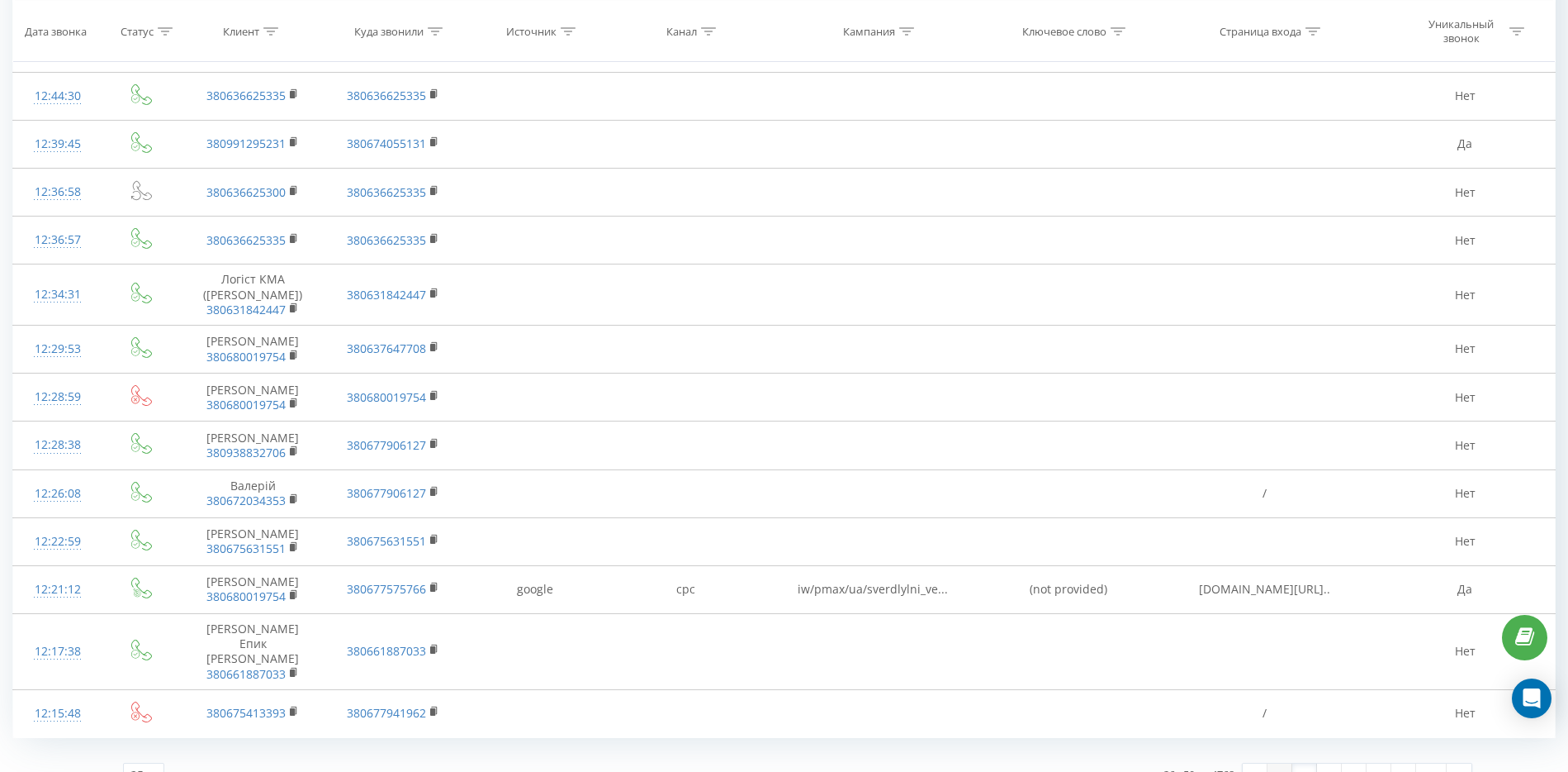
click at [1278, 764] on link "1" at bounding box center [1280, 775] width 24 height 23
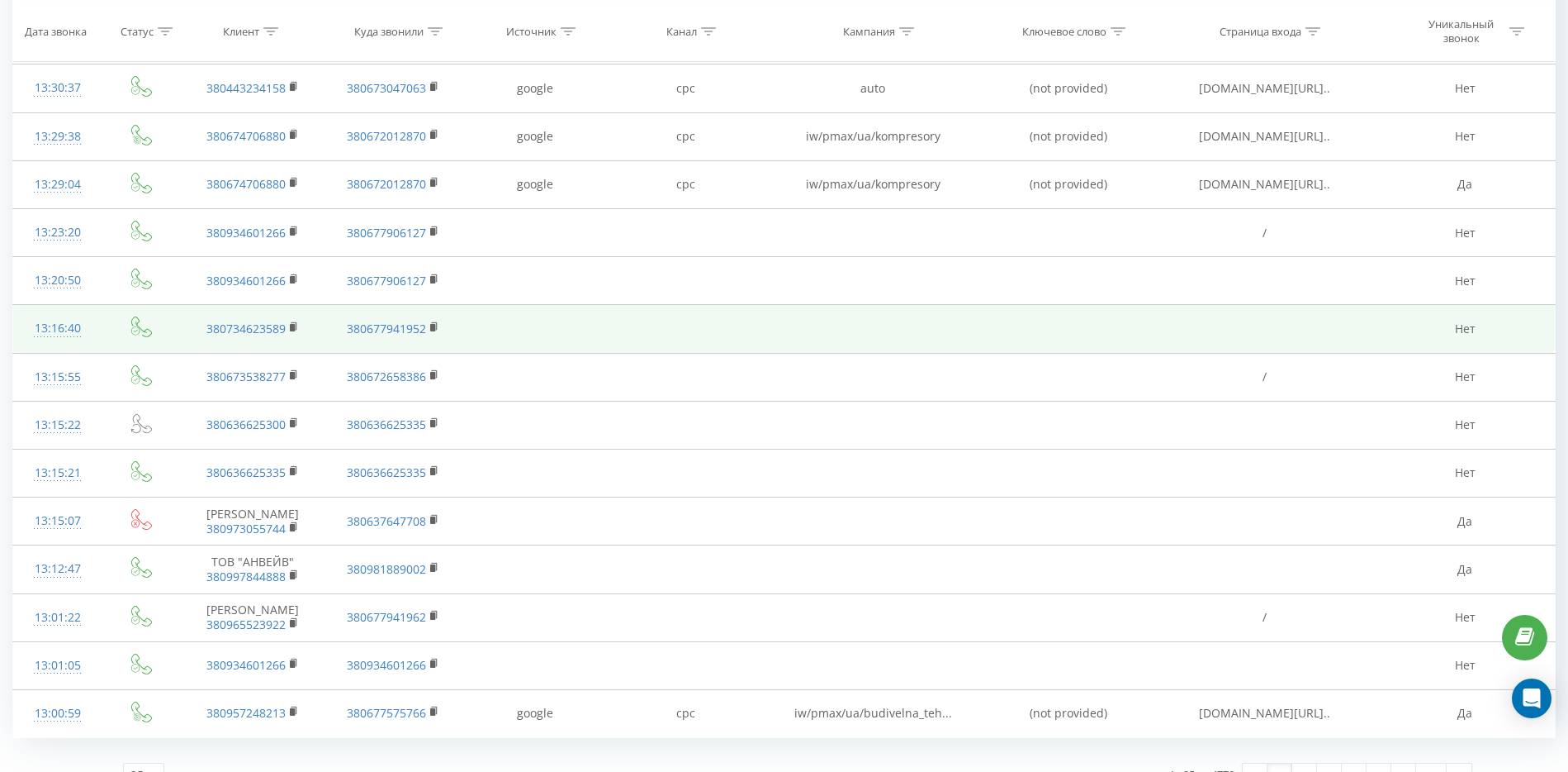
scroll to position [751, 0]
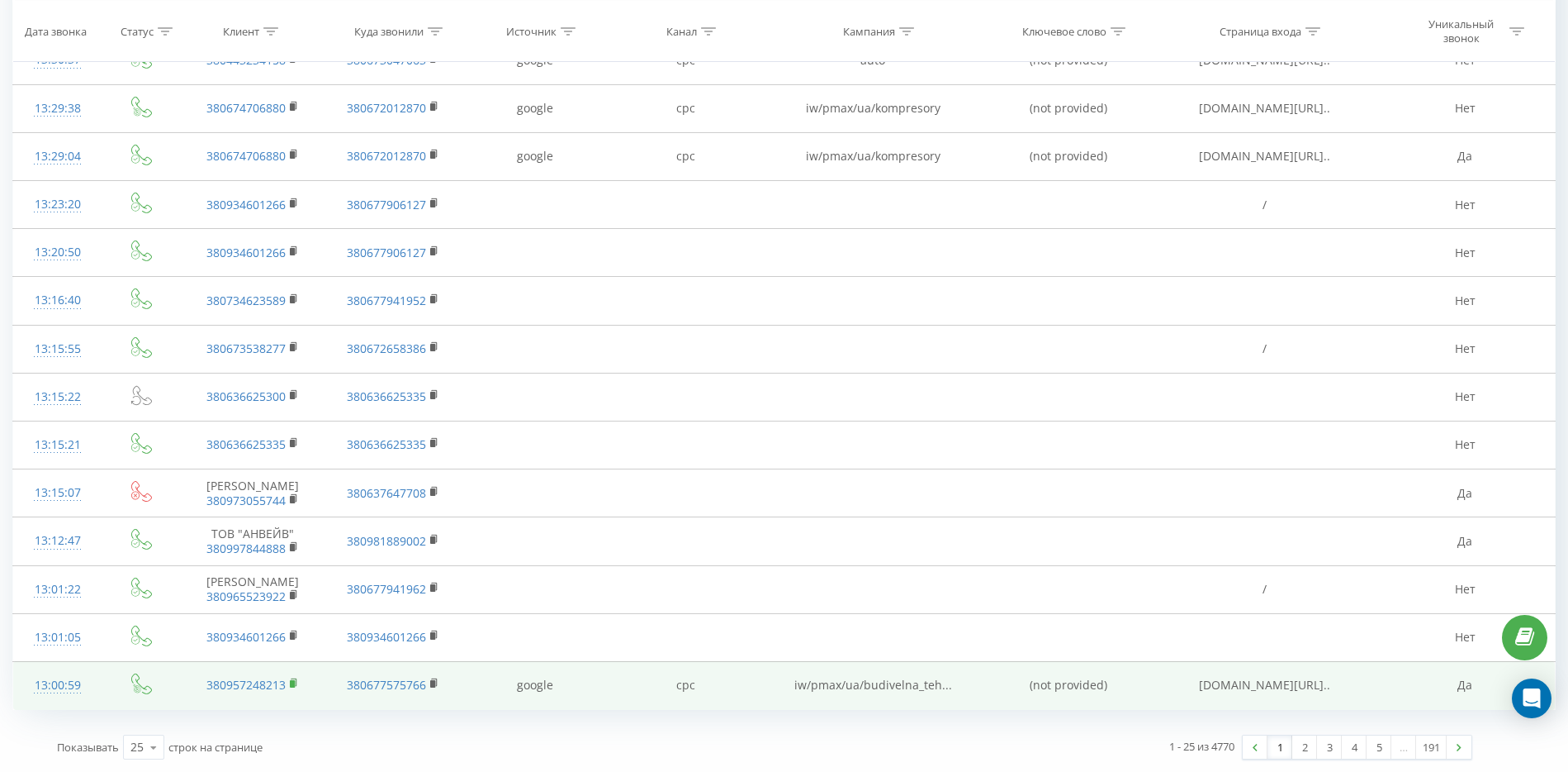
click at [293, 679] on icon at bounding box center [295, 683] width 9 height 11
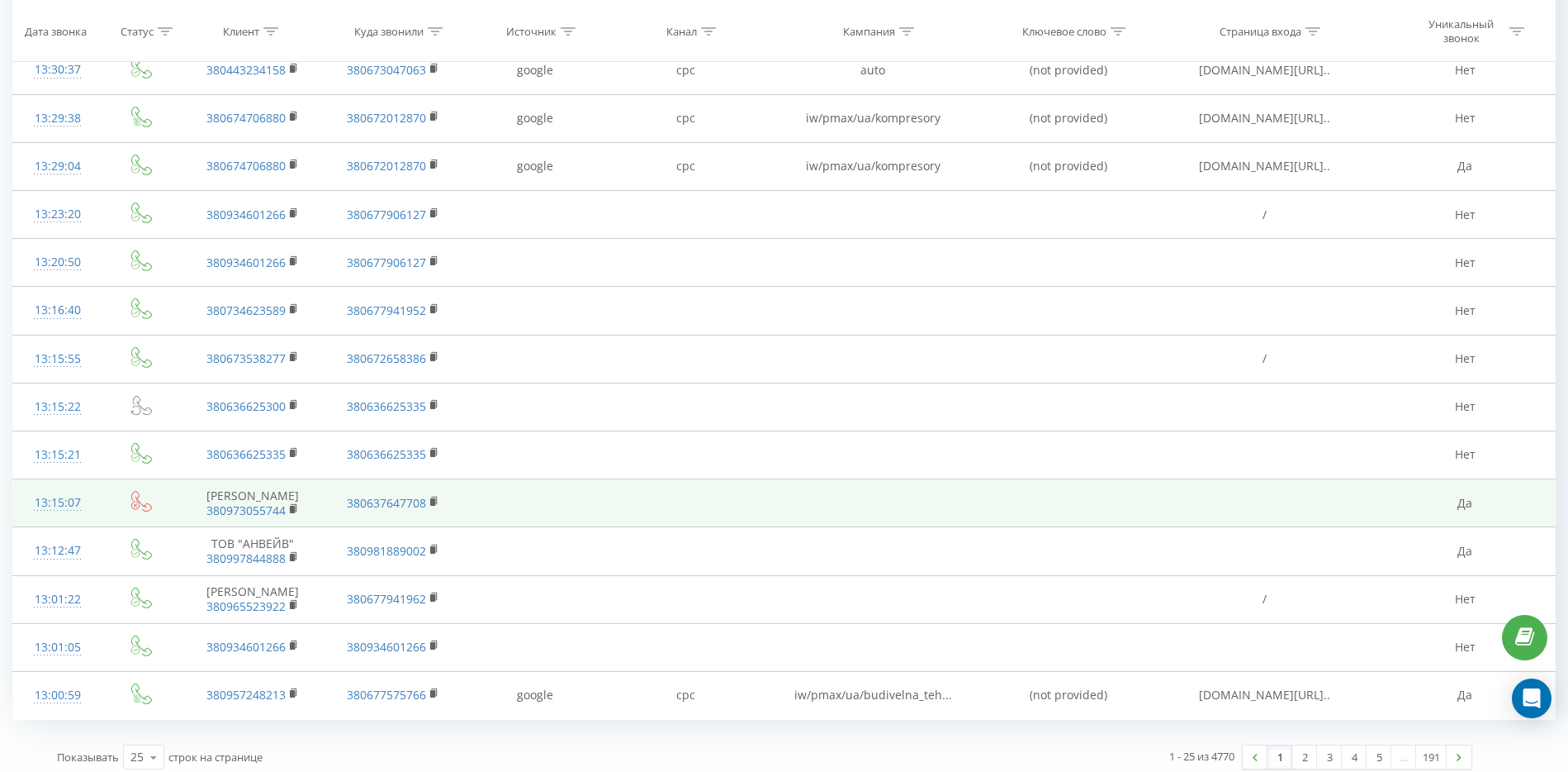
scroll to position [546, 0]
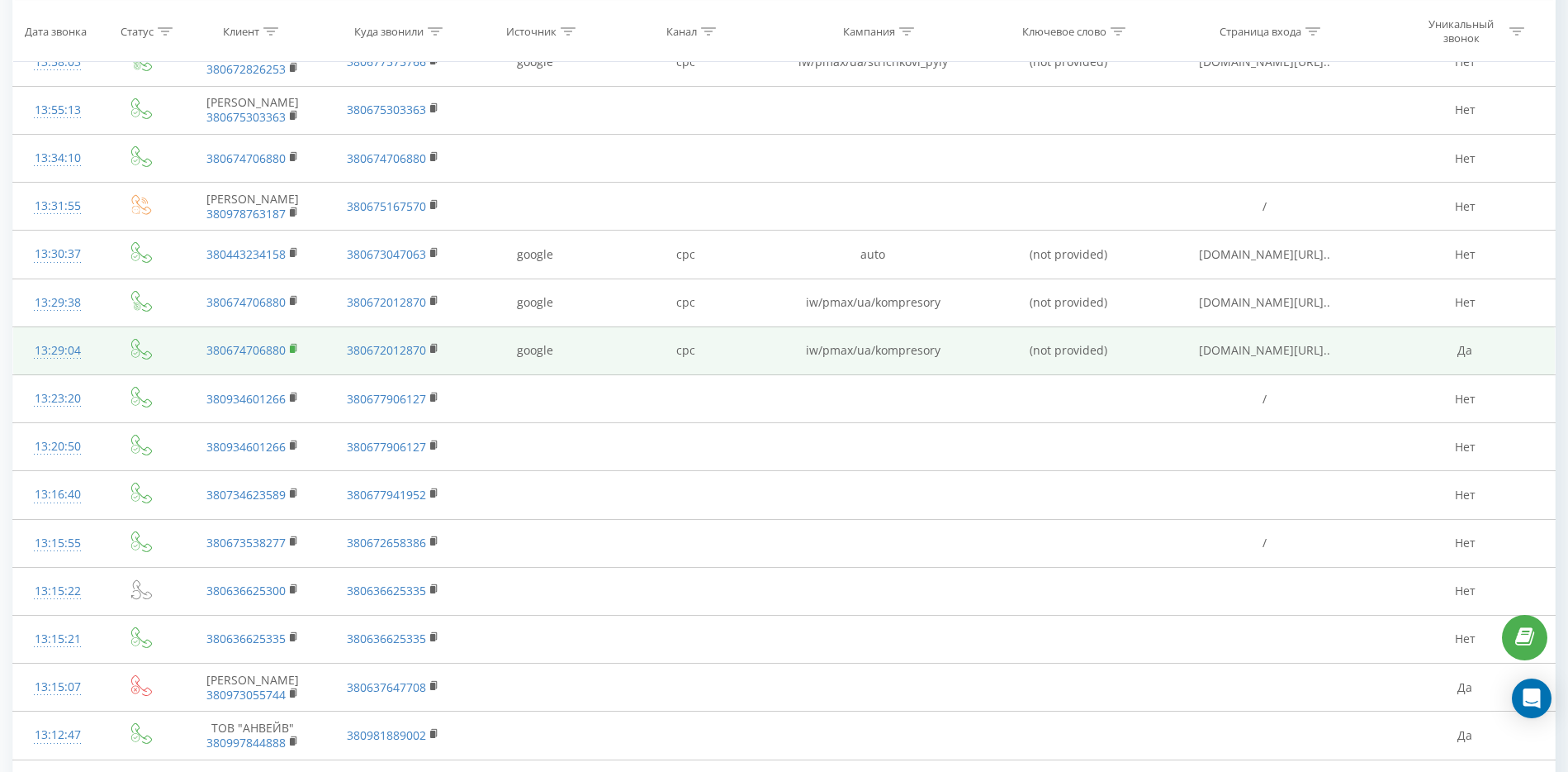
click at [290, 355] on icon at bounding box center [295, 348] width 9 height 11
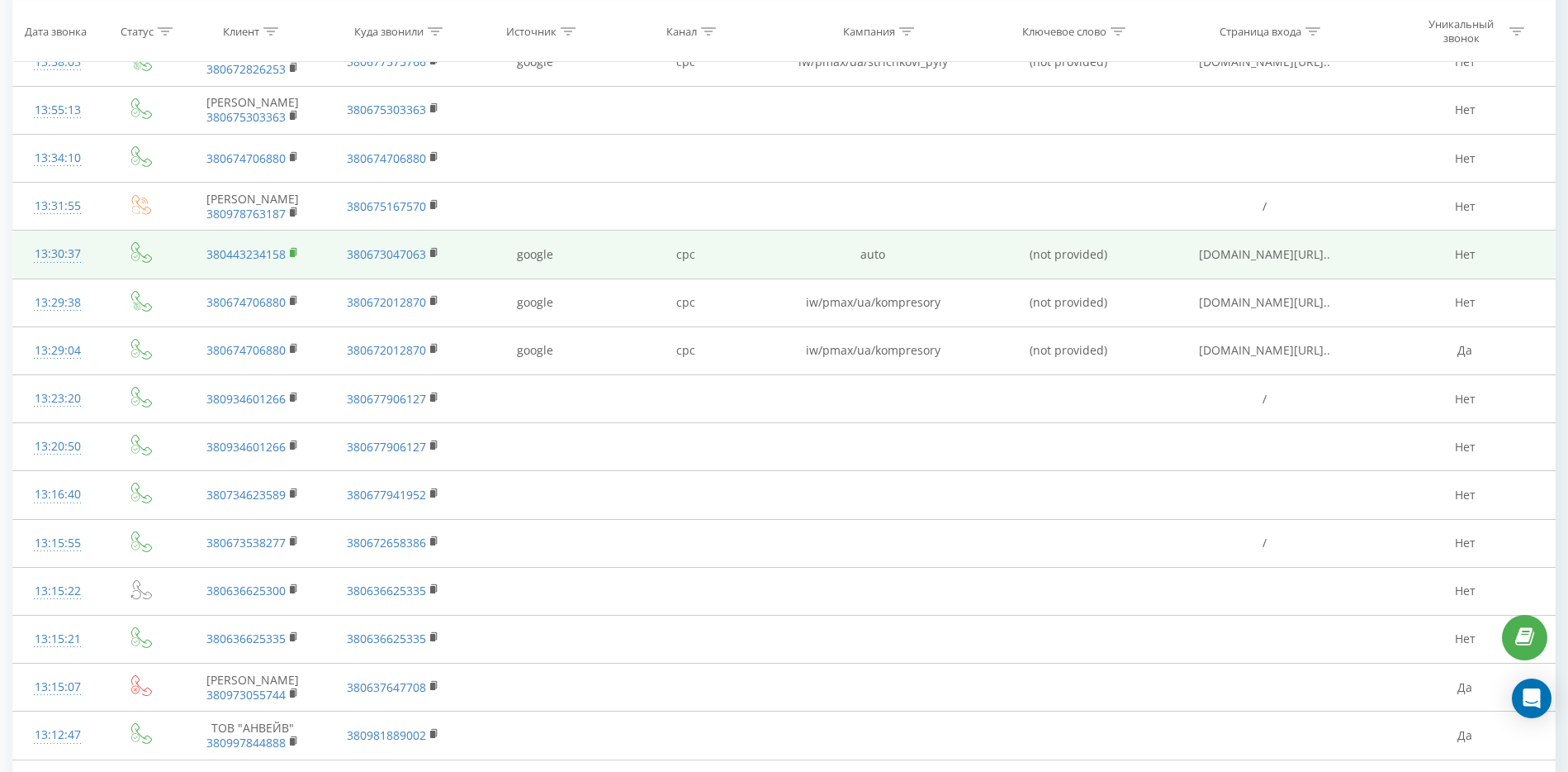
click at [294, 257] on rect at bounding box center [292, 254] width 5 height 7
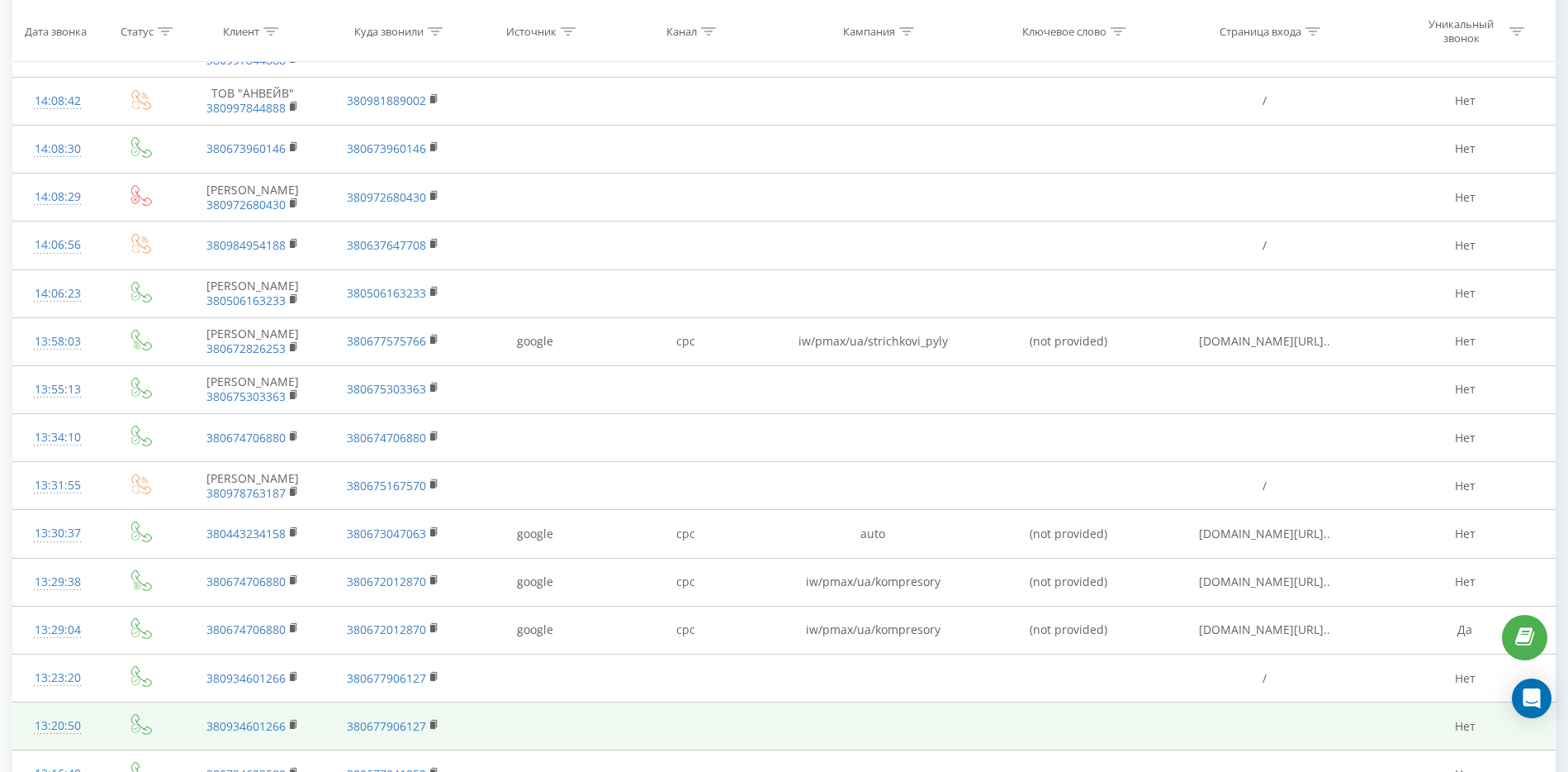
scroll to position [236, 0]
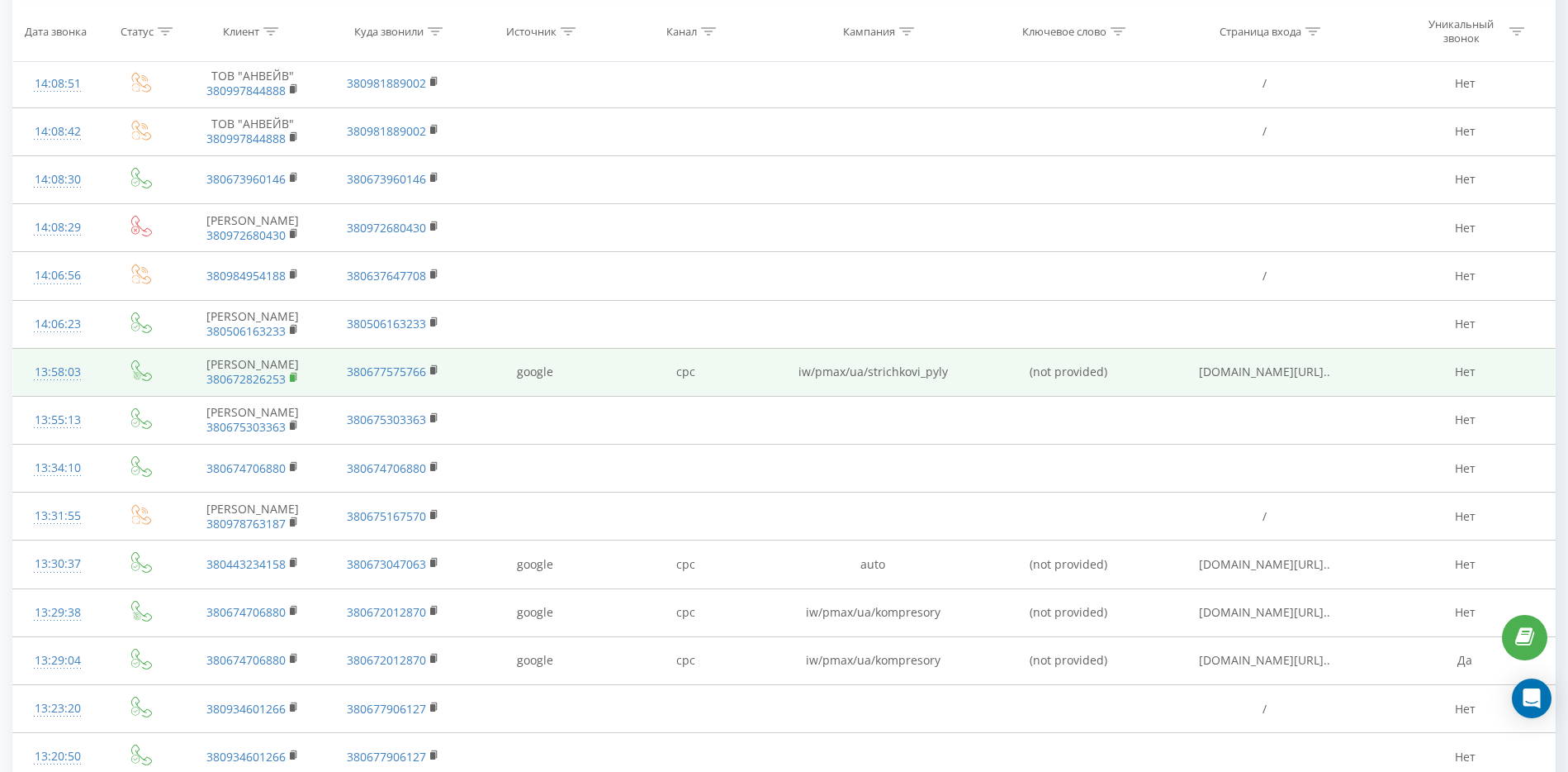
click at [292, 384] on icon at bounding box center [295, 377] width 9 height 11
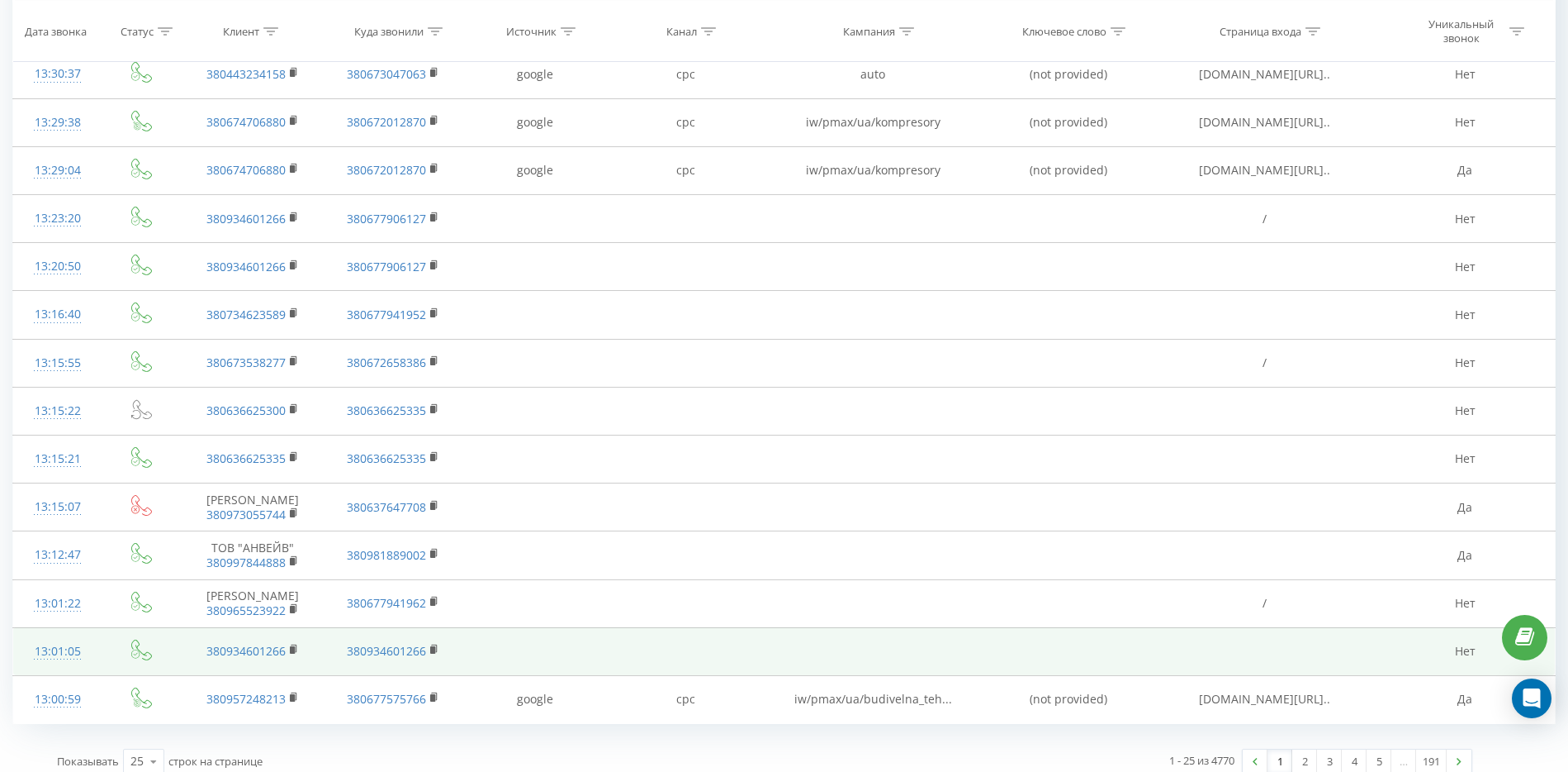
scroll to position [751, 0]
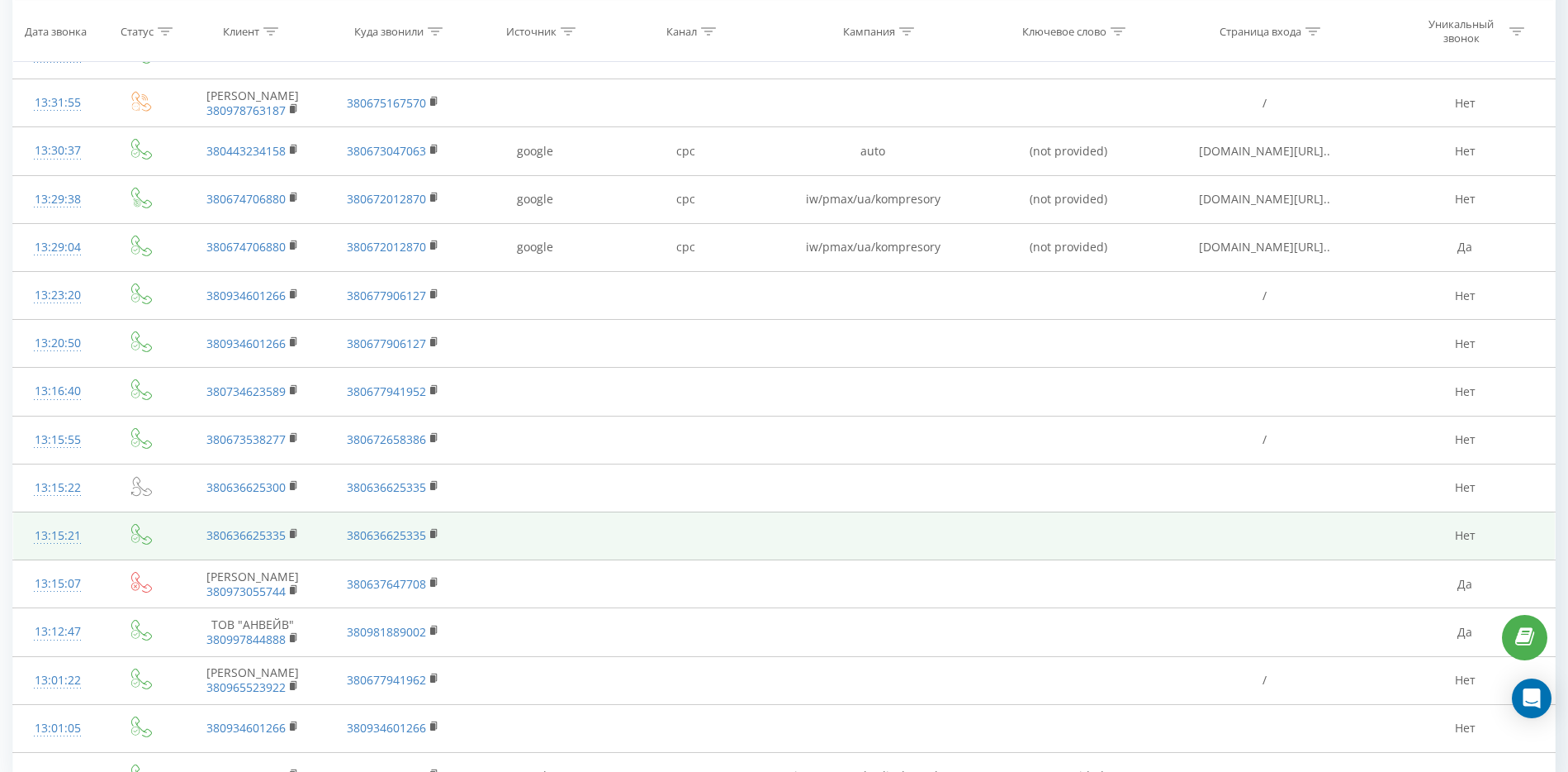
scroll to position [751, 0]
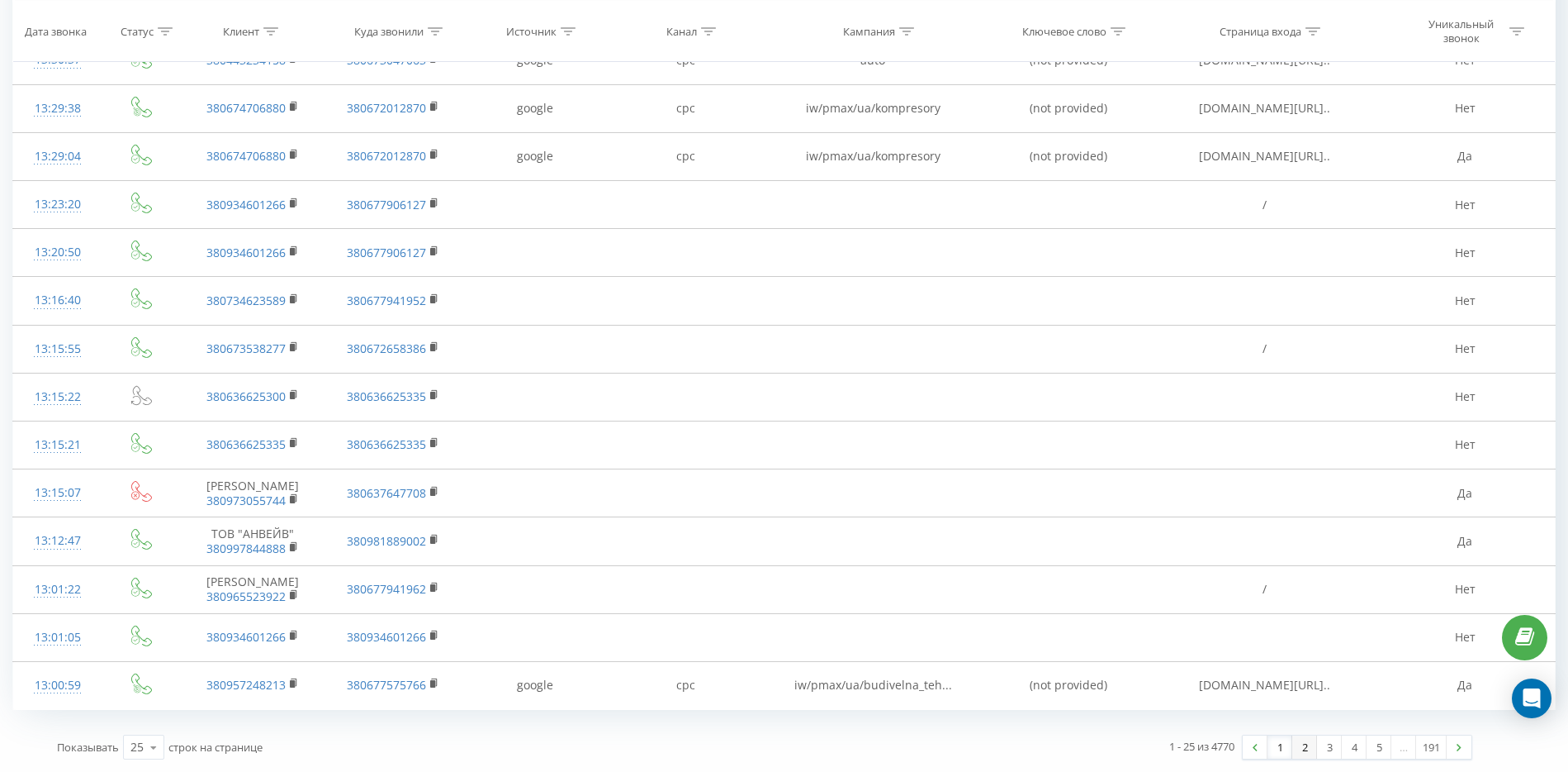
click at [1299, 751] on link "2" at bounding box center [1305, 747] width 24 height 23
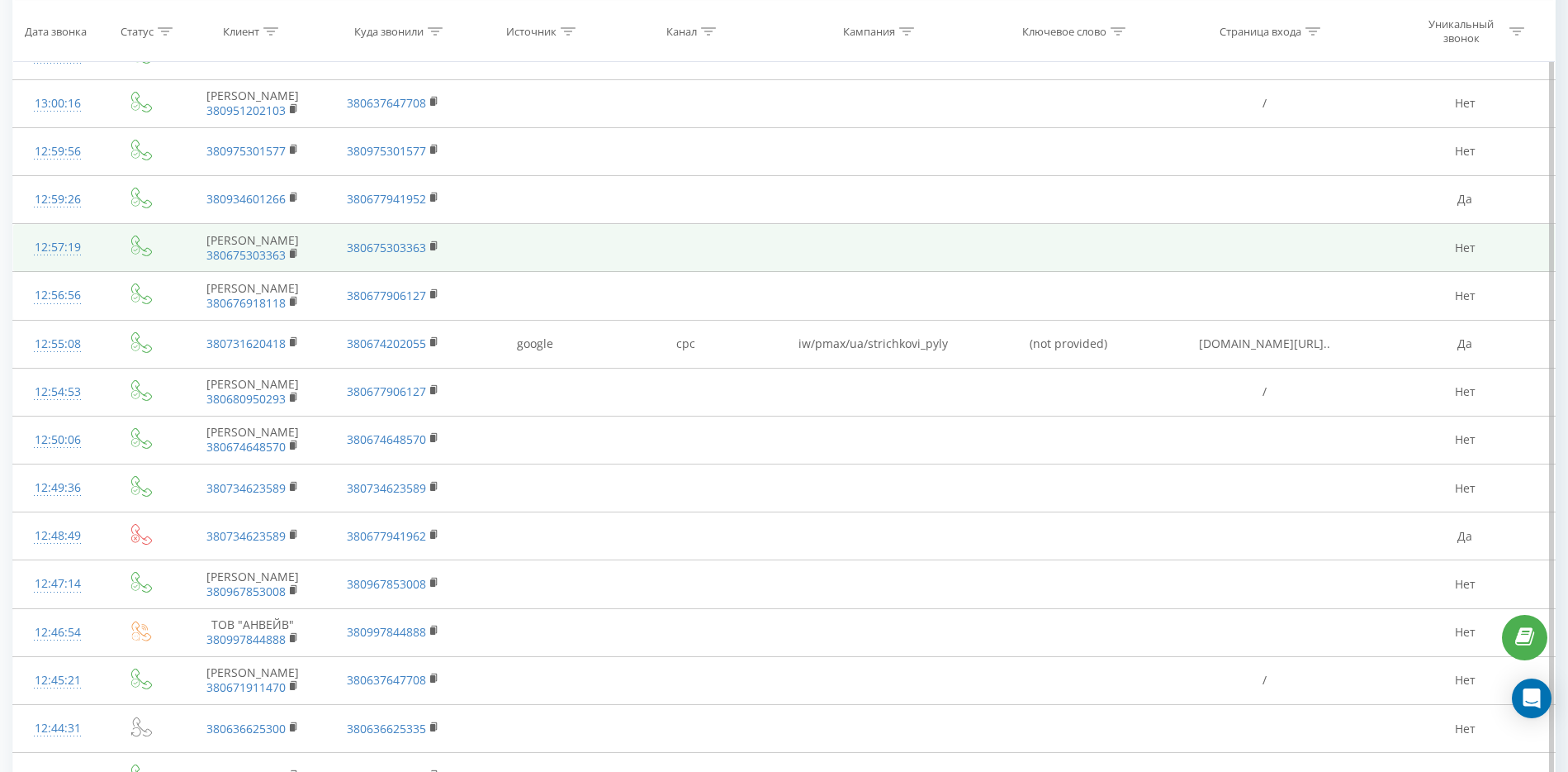
scroll to position [109, 0]
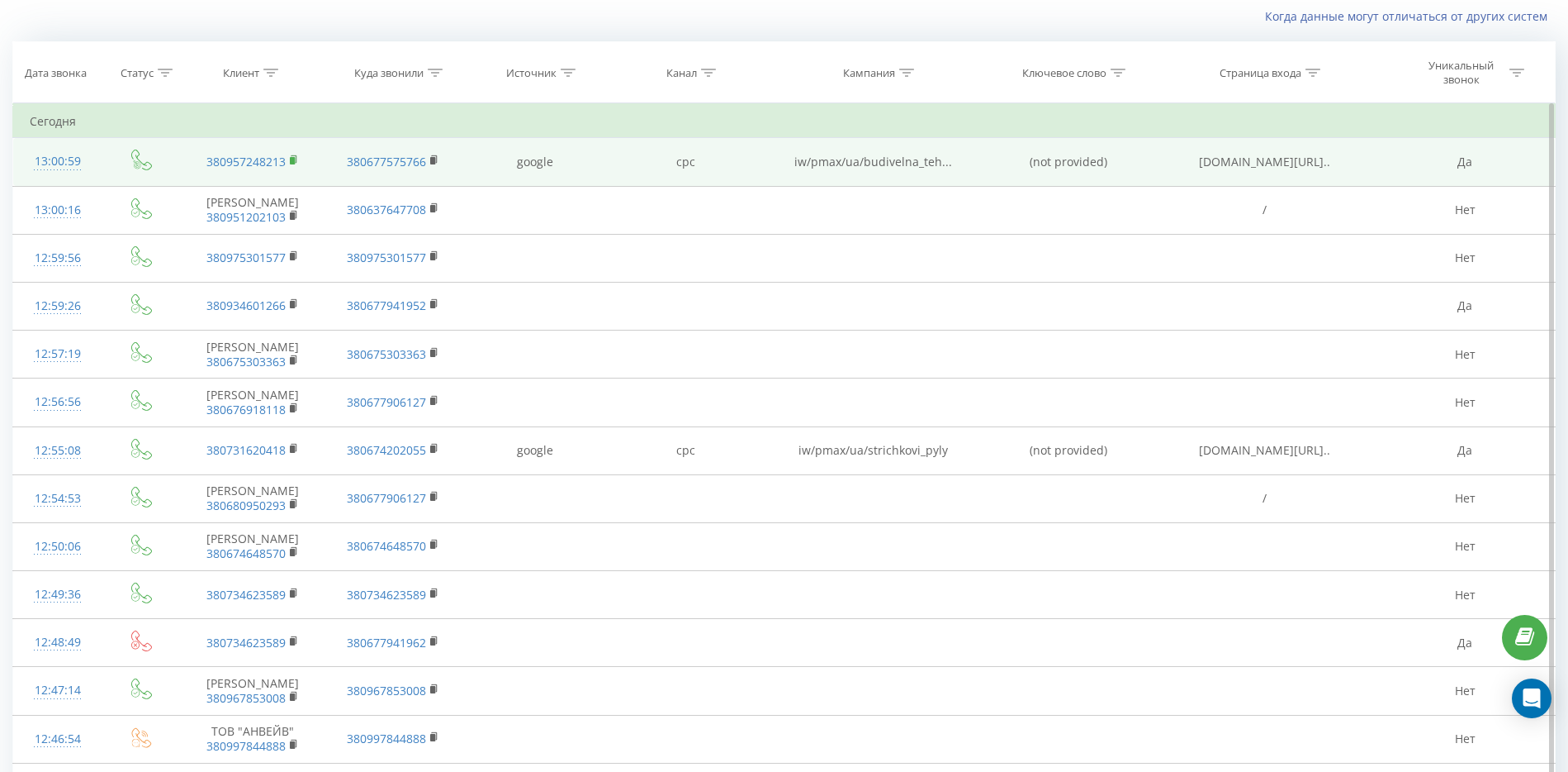
click at [295, 159] on rect at bounding box center [292, 161] width 5 height 7
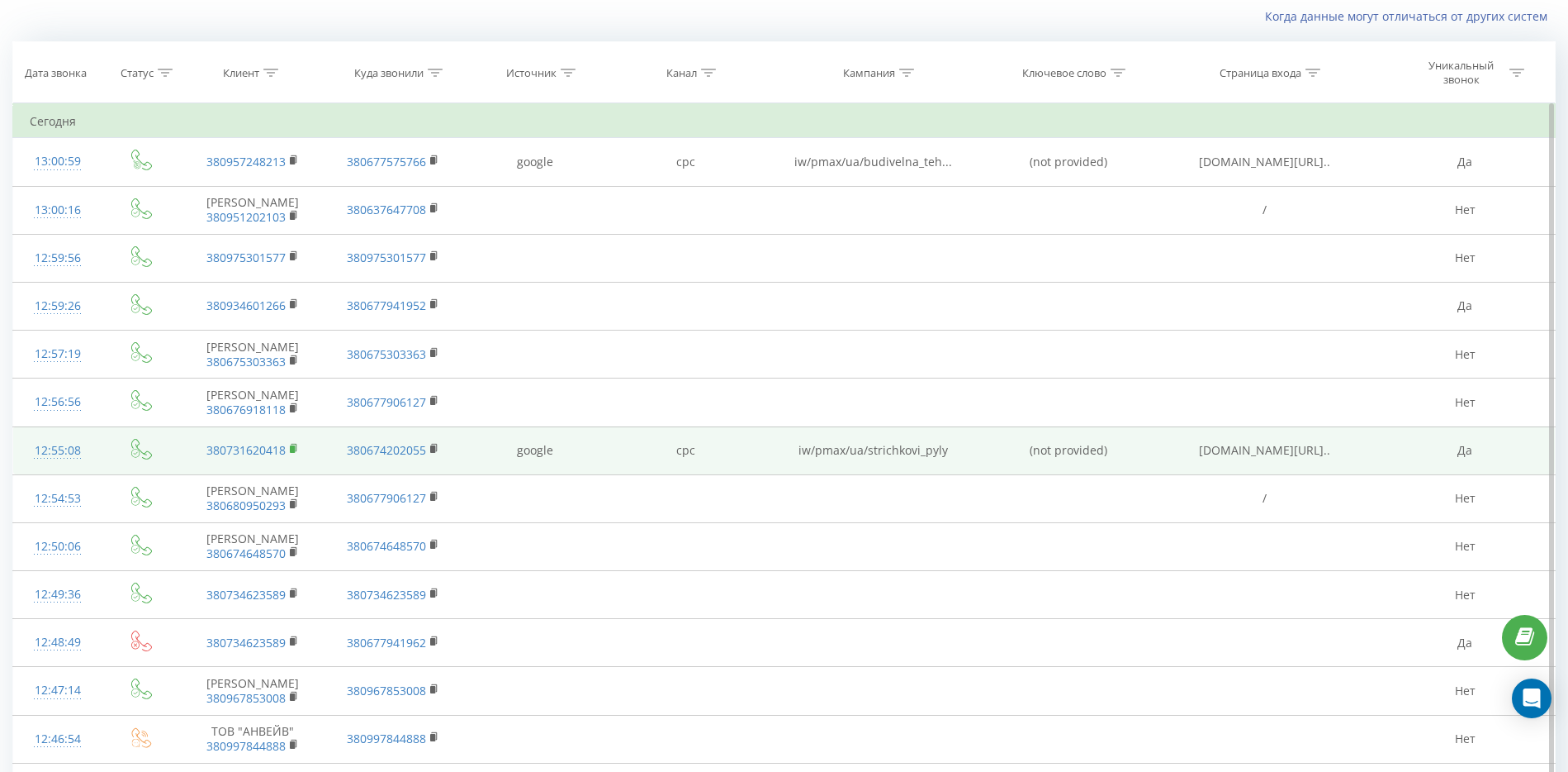
click at [295, 444] on icon at bounding box center [295, 447] width 6 height 7
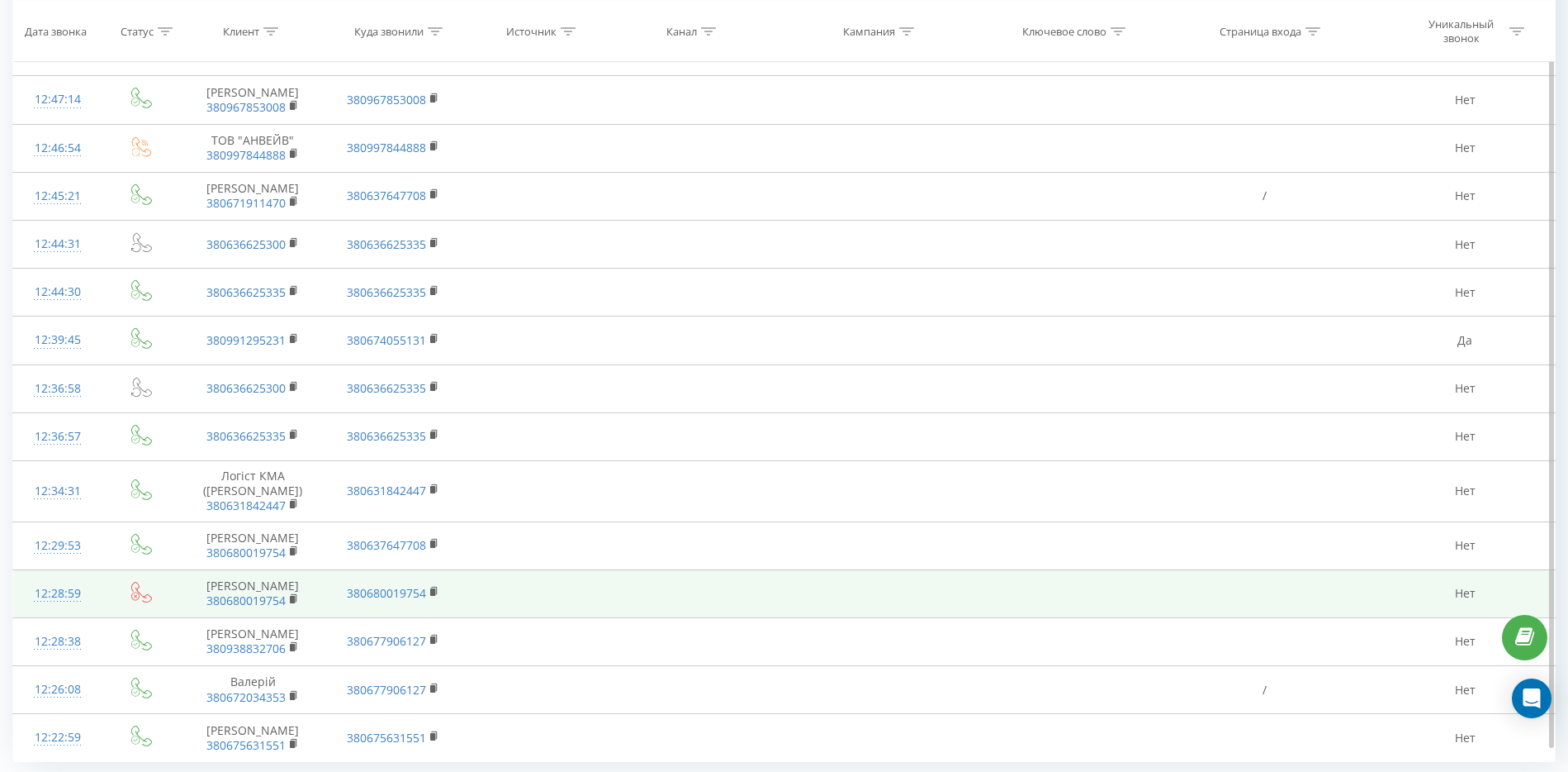
scroll to position [739, 0]
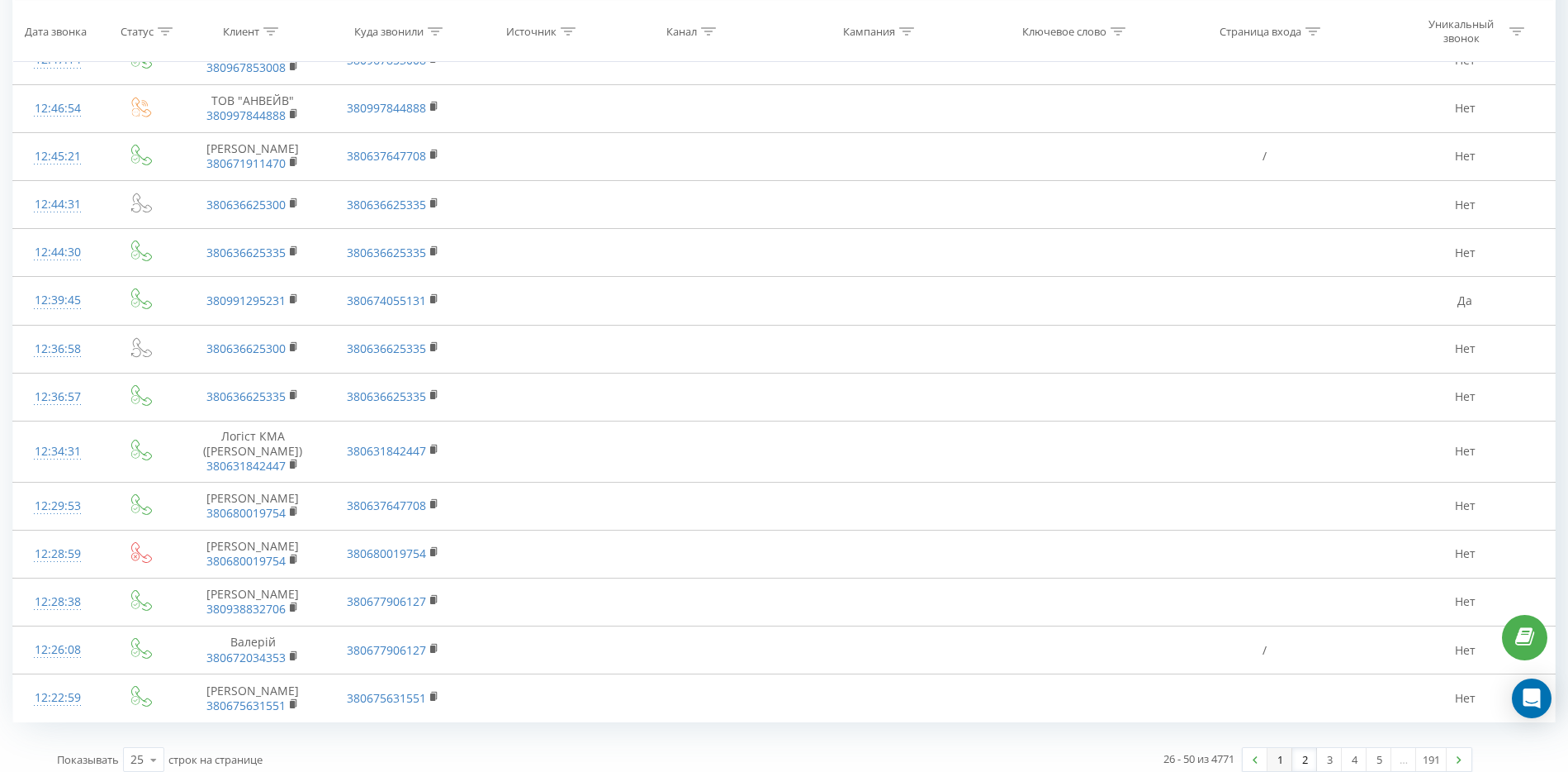
click at [1281, 749] on link "1" at bounding box center [1280, 759] width 24 height 23
